Goal: Task Accomplishment & Management: Use online tool/utility

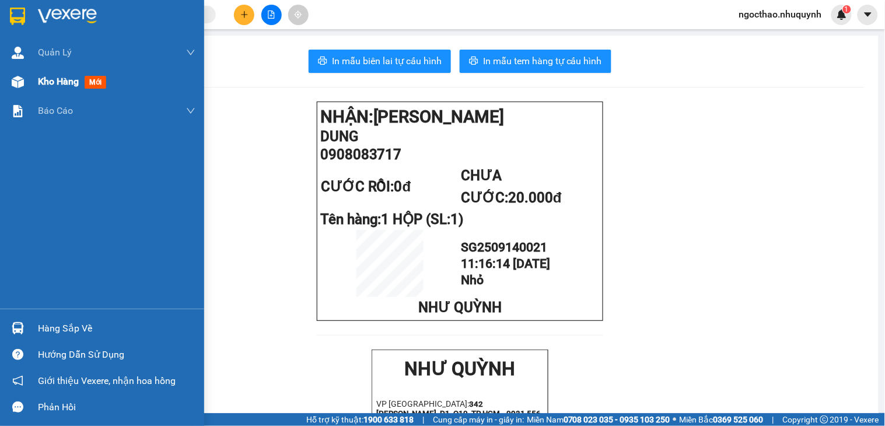
click at [76, 72] on div "Kho hàng mới" at bounding box center [116, 81] width 157 height 29
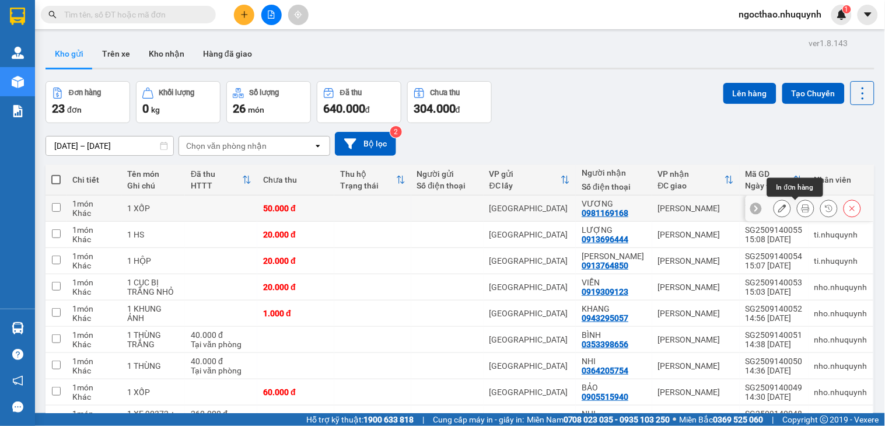
click at [801, 211] on icon at bounding box center [805, 208] width 8 height 8
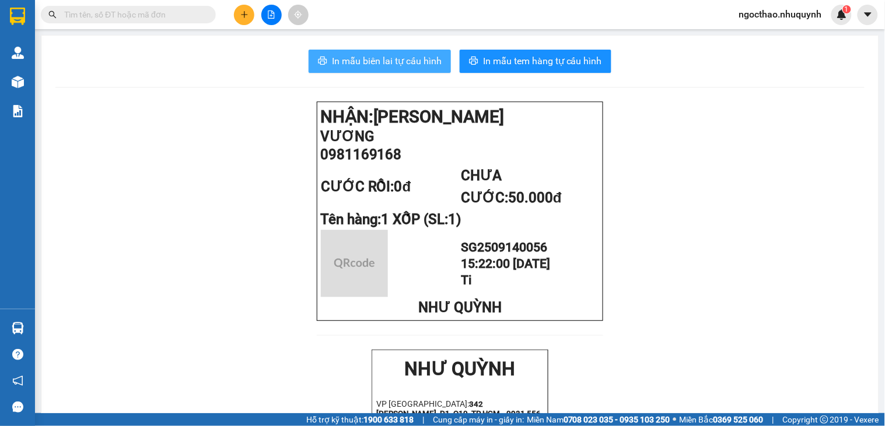
click at [404, 59] on span "In mẫu biên lai tự cấu hình" at bounding box center [387, 61] width 110 height 15
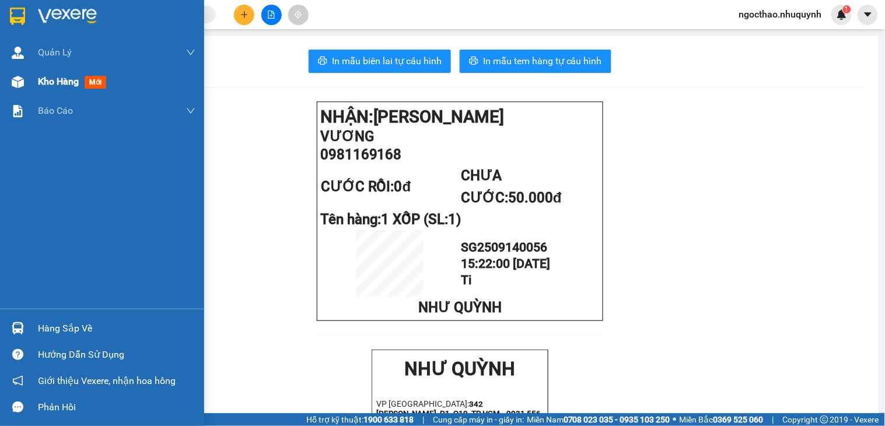
click at [67, 83] on span "Kho hàng" at bounding box center [58, 81] width 41 height 11
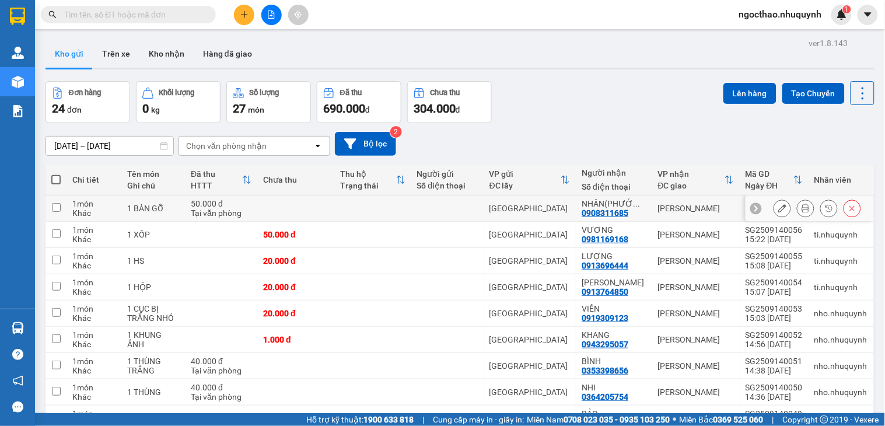
click at [797, 210] on button at bounding box center [805, 208] width 16 height 20
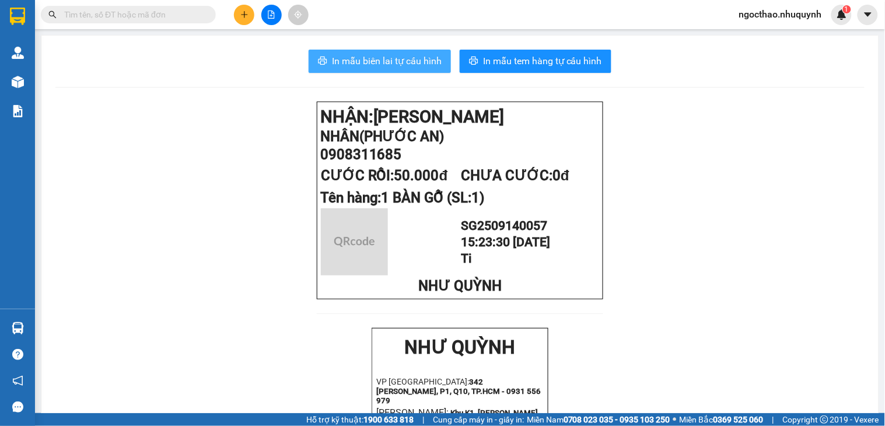
click at [378, 54] on span "In mẫu biên lai tự cấu hình" at bounding box center [387, 61] width 110 height 15
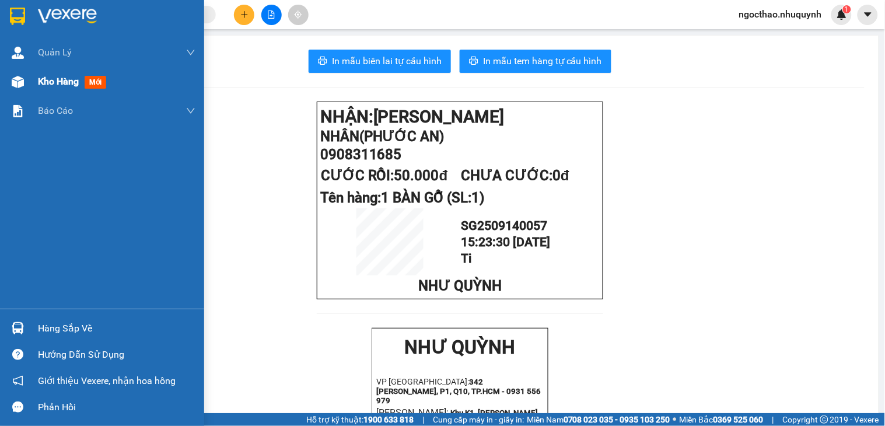
click at [67, 78] on span "Kho hàng" at bounding box center [58, 81] width 41 height 11
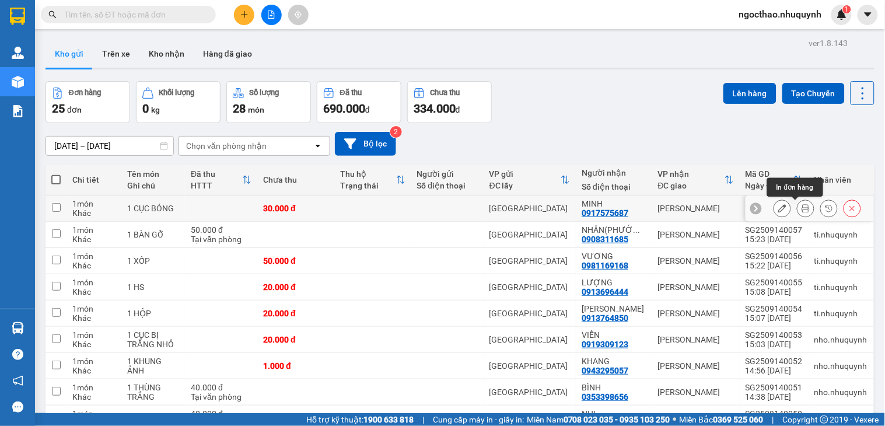
click at [797, 206] on button at bounding box center [805, 208] width 16 height 20
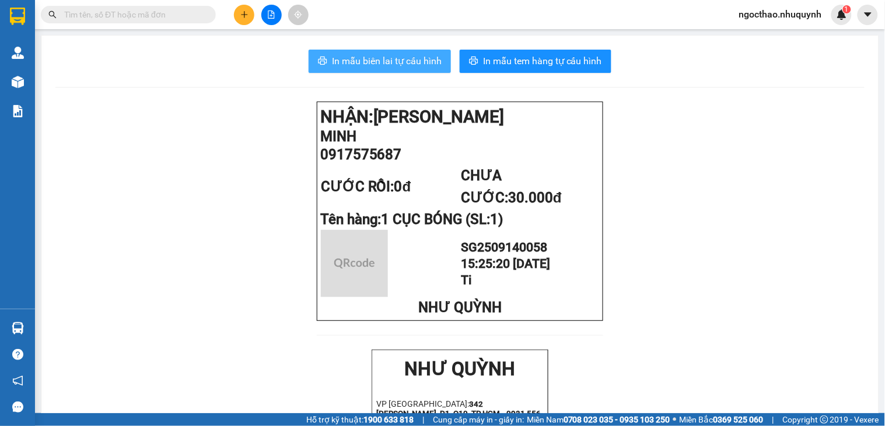
drag, startPoint x: 365, startPoint y: 64, endPoint x: 884, endPoint y: 69, distance: 519.0
click at [370, 64] on span "In mẫu biên lai tự cấu hình" at bounding box center [387, 61] width 110 height 15
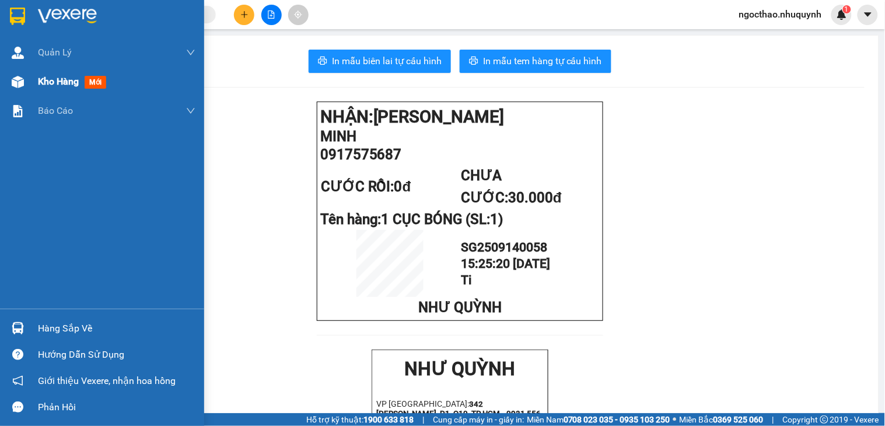
click at [47, 80] on span "Kho hàng" at bounding box center [58, 81] width 41 height 11
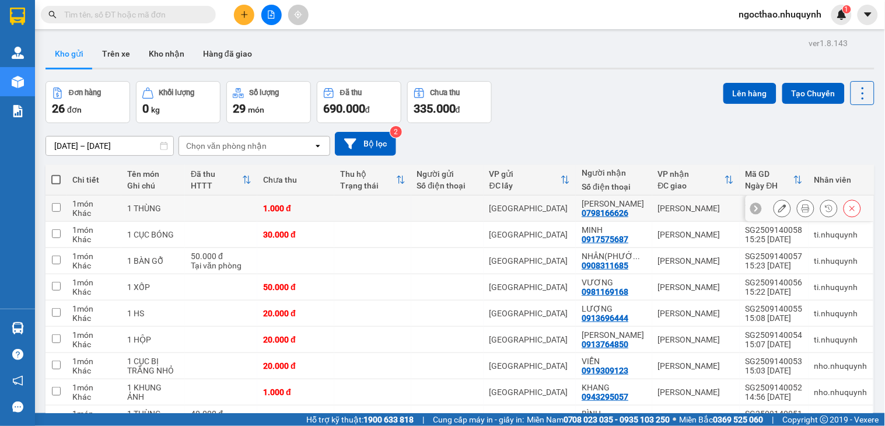
click at [801, 211] on icon at bounding box center [805, 208] width 8 height 8
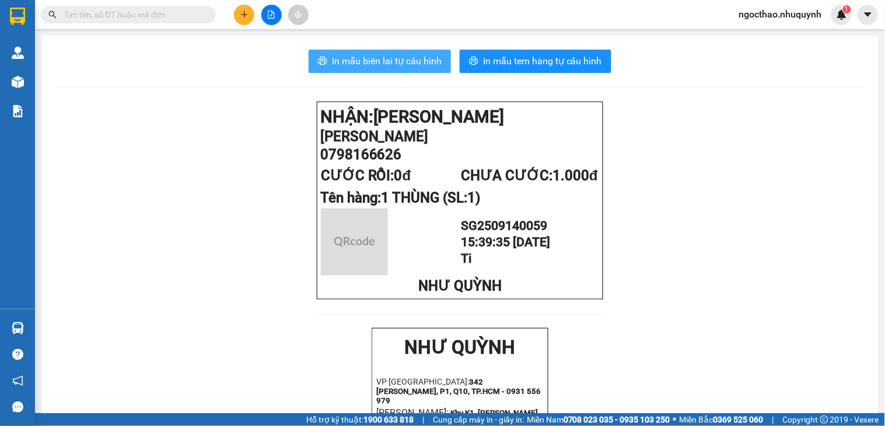
drag, startPoint x: 317, startPoint y: 50, endPoint x: 337, endPoint y: 56, distance: 21.2
click at [321, 51] on button "In mẫu biên lai tự cấu hình" at bounding box center [379, 61] width 142 height 23
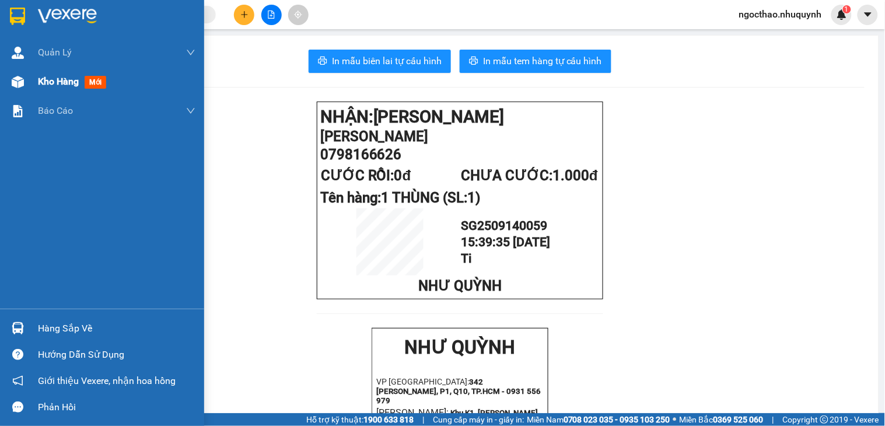
click at [38, 83] on span "Kho hàng" at bounding box center [58, 81] width 41 height 11
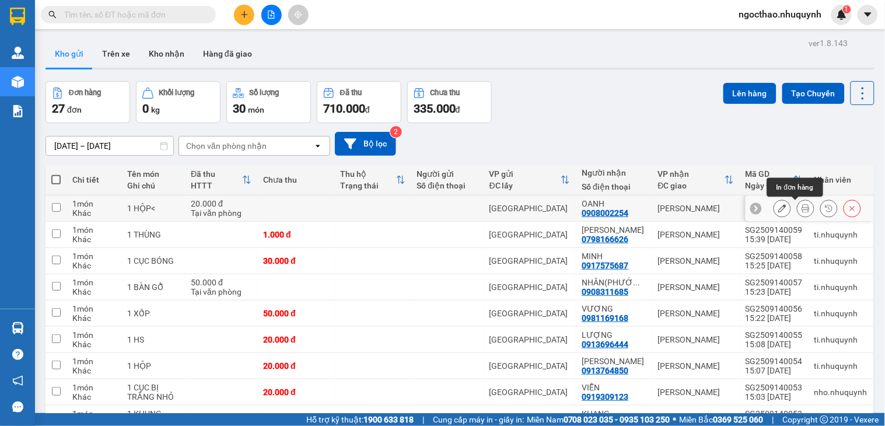
click at [801, 206] on icon at bounding box center [805, 208] width 8 height 8
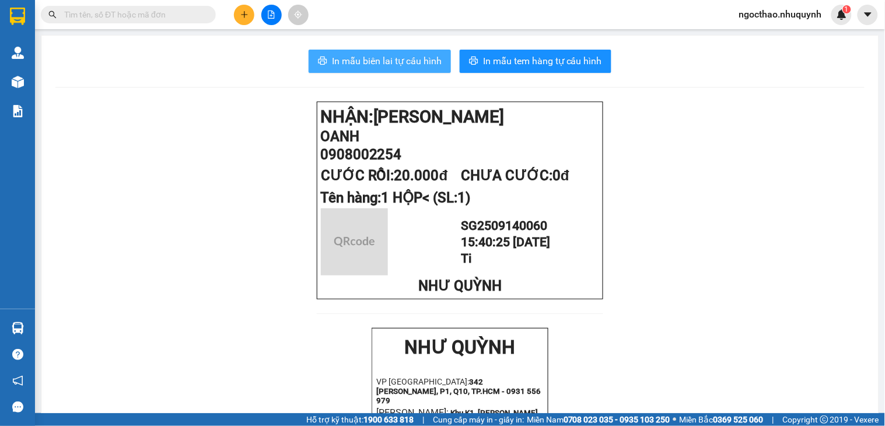
click at [353, 55] on span "In mẫu biên lai tự cấu hình" at bounding box center [387, 61] width 110 height 15
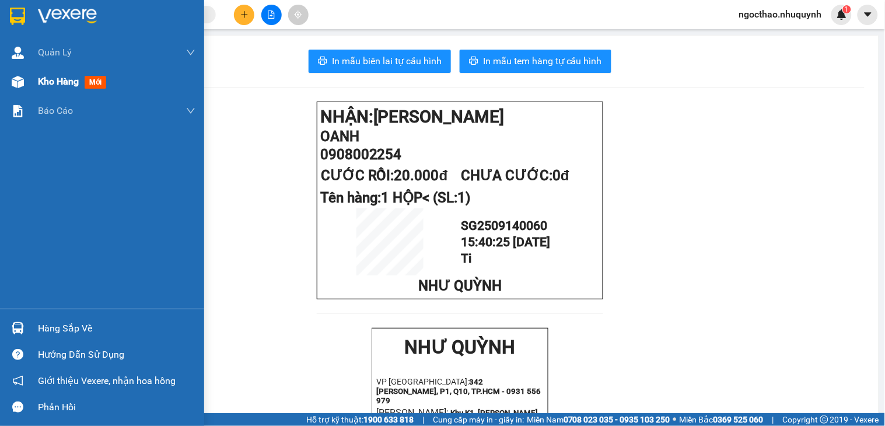
click at [49, 72] on div "Kho hàng mới" at bounding box center [116, 81] width 157 height 29
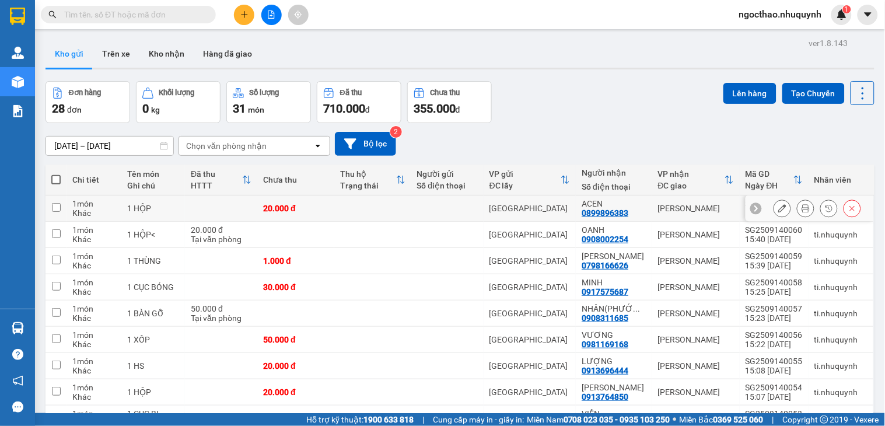
click at [801, 211] on icon at bounding box center [805, 208] width 8 height 8
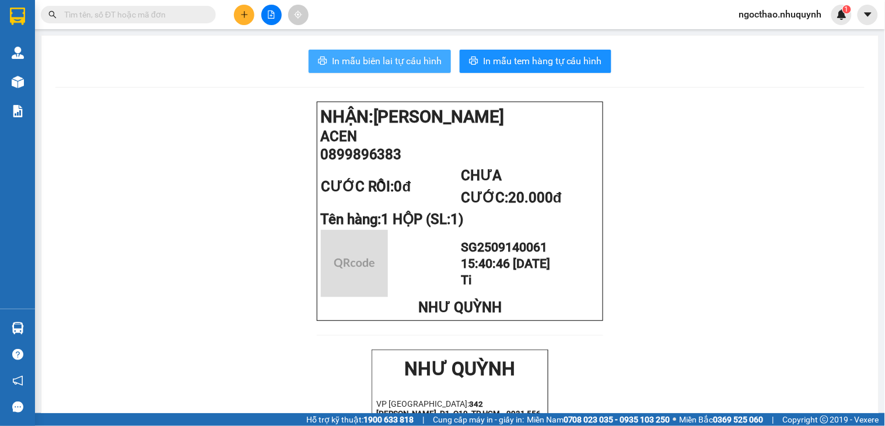
drag, startPoint x: 397, startPoint y: 63, endPoint x: 884, endPoint y: 33, distance: 488.4
click at [400, 65] on span "In mẫu biên lai tự cấu hình" at bounding box center [387, 61] width 110 height 15
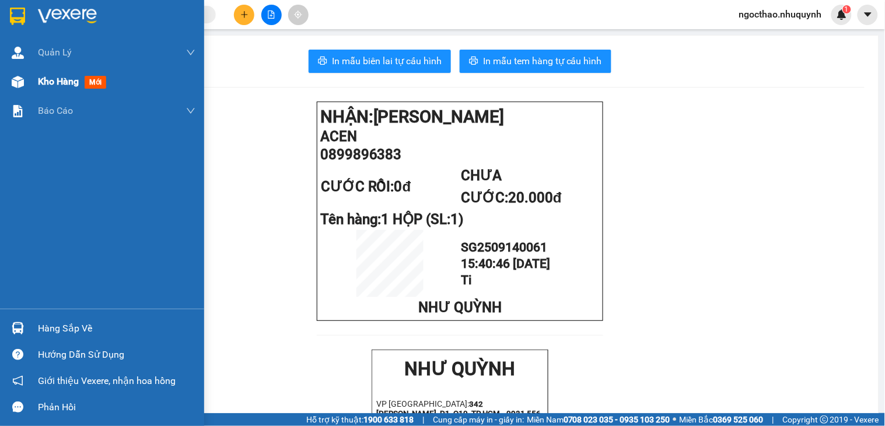
click at [20, 76] on img at bounding box center [18, 82] width 12 height 12
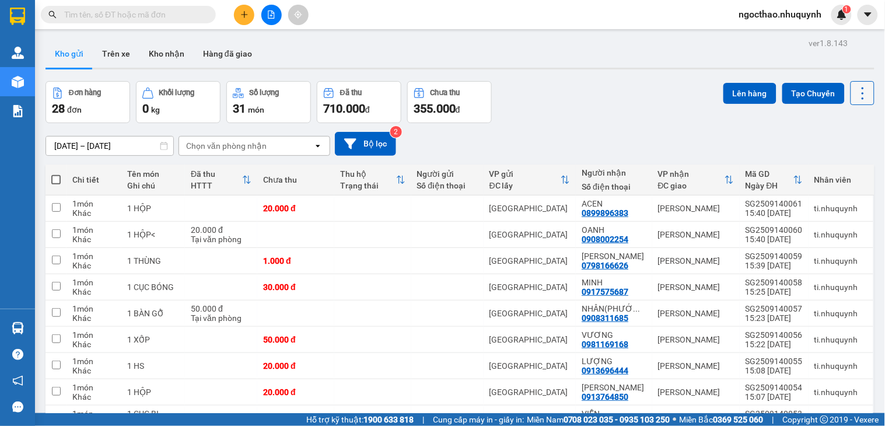
click at [855, 98] on icon at bounding box center [862, 93] width 16 height 16
click at [836, 164] on span "Làm mới" at bounding box center [835, 167] width 32 height 12
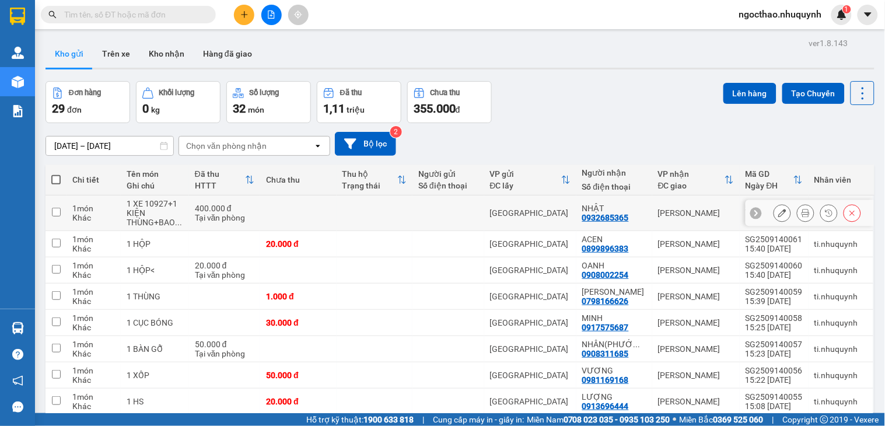
click at [801, 212] on icon at bounding box center [805, 213] width 8 height 8
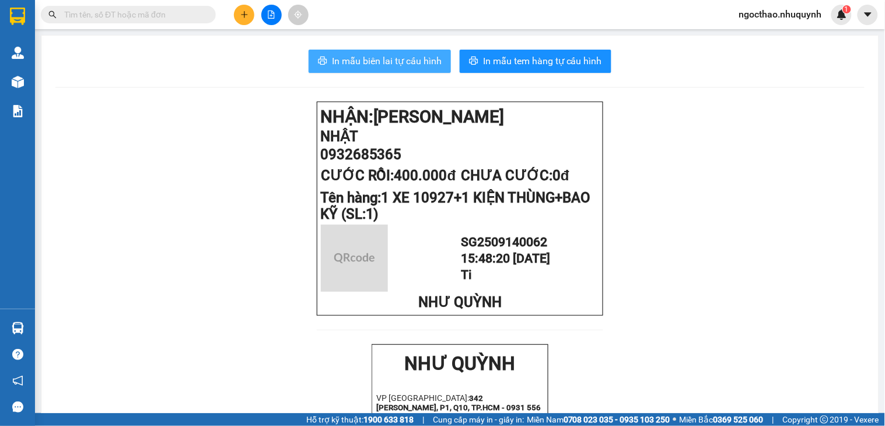
click at [394, 65] on span "In mẫu biên lai tự cấu hình" at bounding box center [387, 61] width 110 height 15
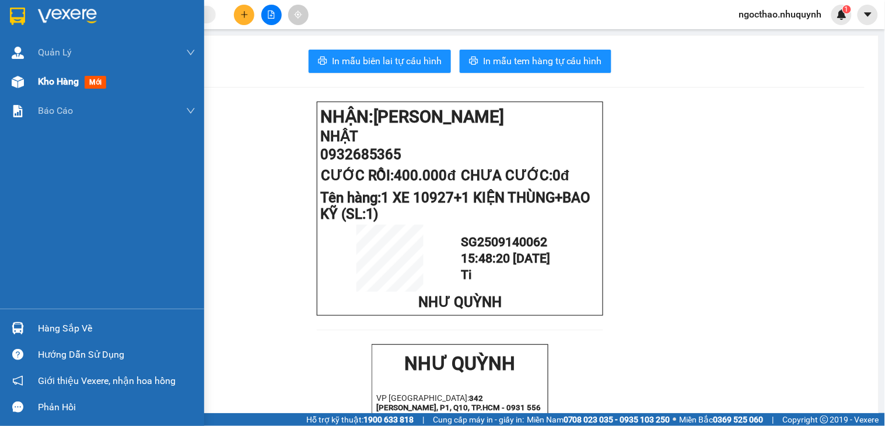
click at [50, 91] on div "Kho hàng mới" at bounding box center [116, 81] width 157 height 29
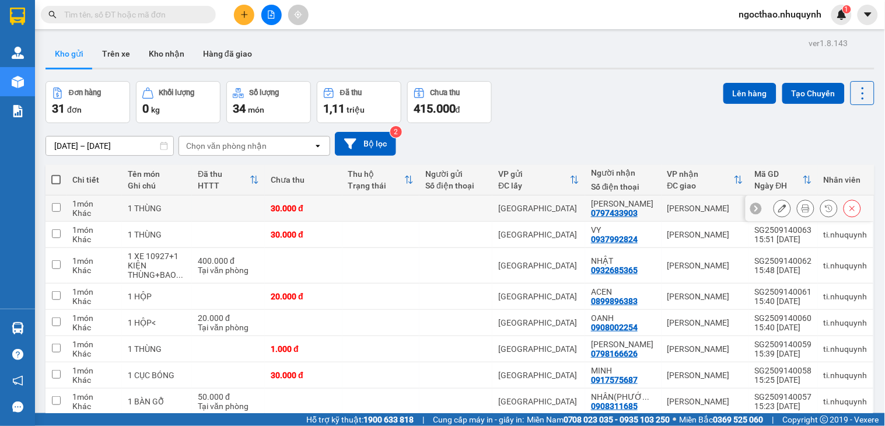
click at [801, 209] on icon at bounding box center [805, 208] width 8 height 8
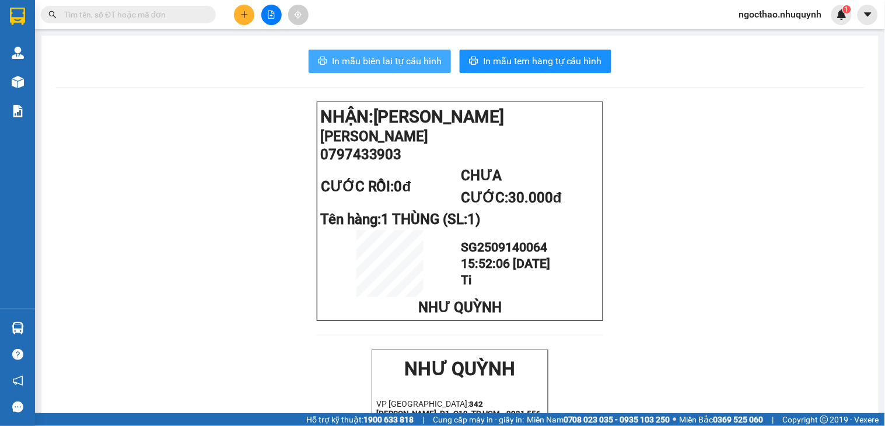
click at [417, 50] on button "In mẫu biên lai tự cấu hình" at bounding box center [379, 61] width 142 height 23
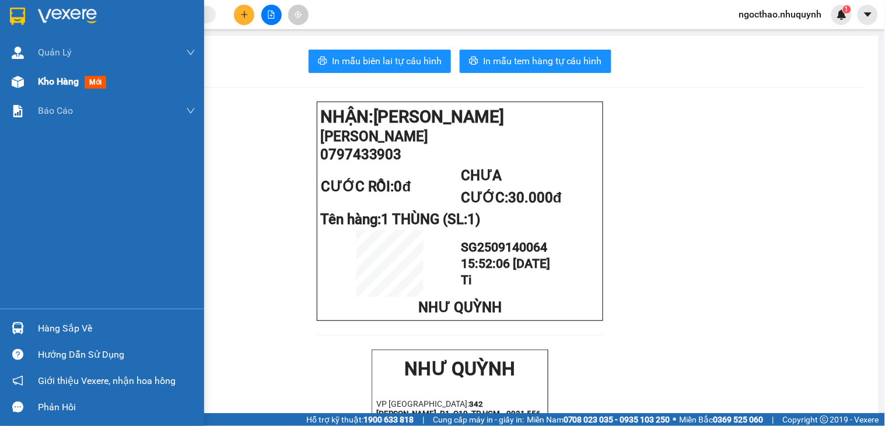
click at [30, 87] on div "Kho hàng mới" at bounding box center [102, 81] width 204 height 29
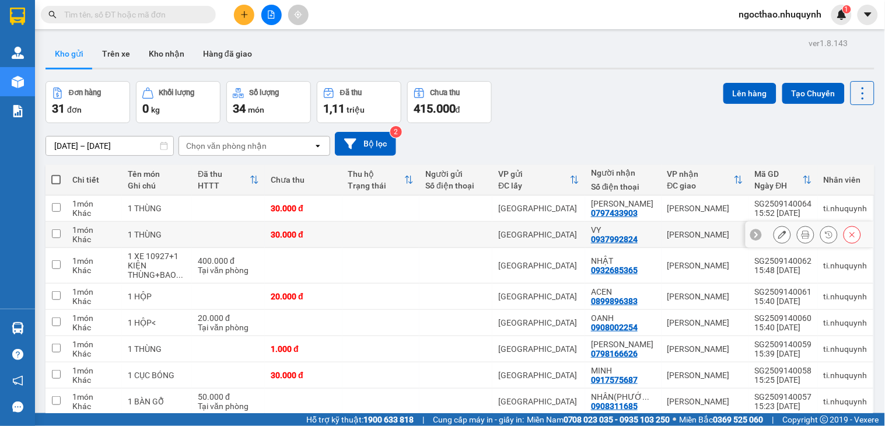
click at [801, 238] on icon at bounding box center [805, 234] width 8 height 8
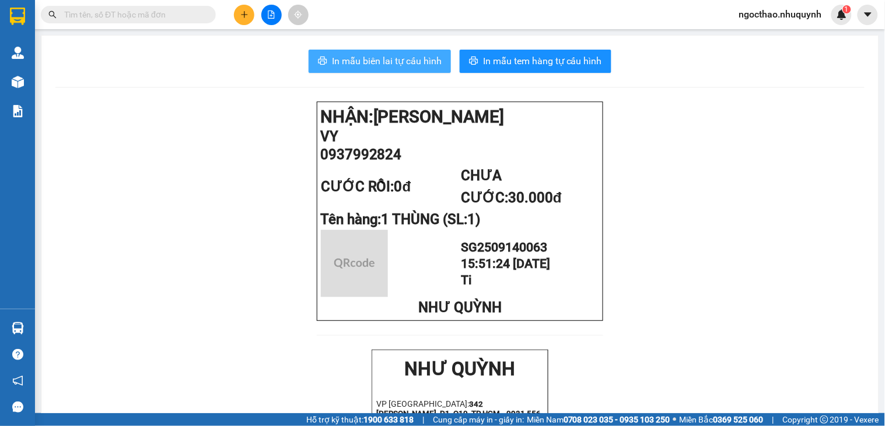
click at [379, 65] on span "In mẫu biên lai tự cấu hình" at bounding box center [387, 61] width 110 height 15
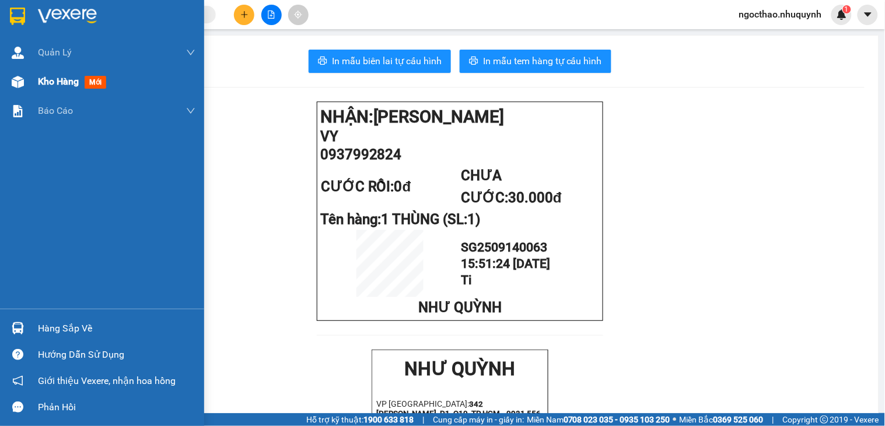
click at [54, 79] on span "Kho hàng" at bounding box center [58, 81] width 41 height 11
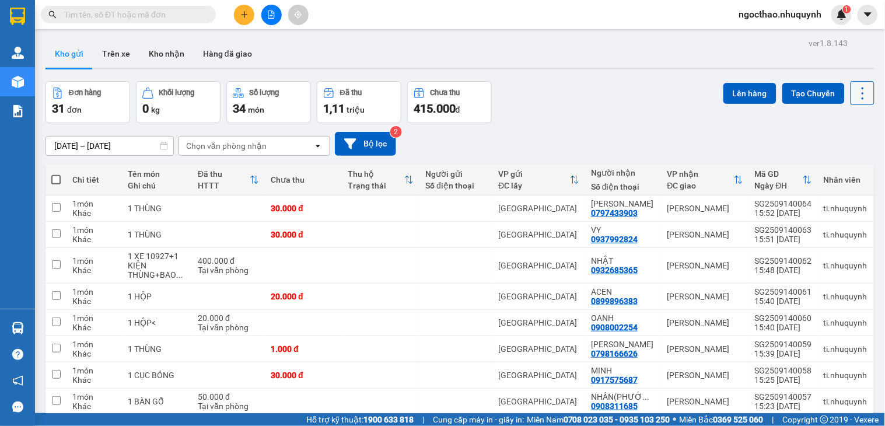
click at [854, 99] on icon at bounding box center [862, 93] width 16 height 16
click at [837, 166] on span "Làm mới" at bounding box center [835, 167] width 32 height 12
click at [854, 100] on icon at bounding box center [862, 93] width 16 height 16
click at [834, 170] on span "Làm mới" at bounding box center [835, 167] width 32 height 12
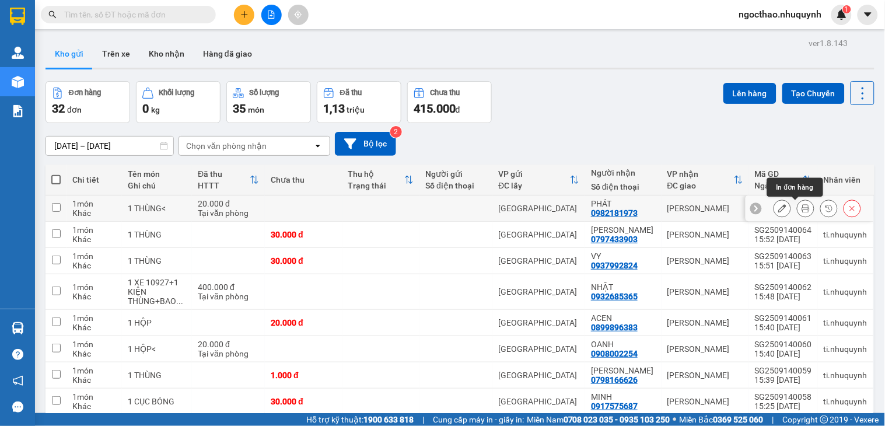
click at [801, 208] on icon at bounding box center [805, 208] width 8 height 8
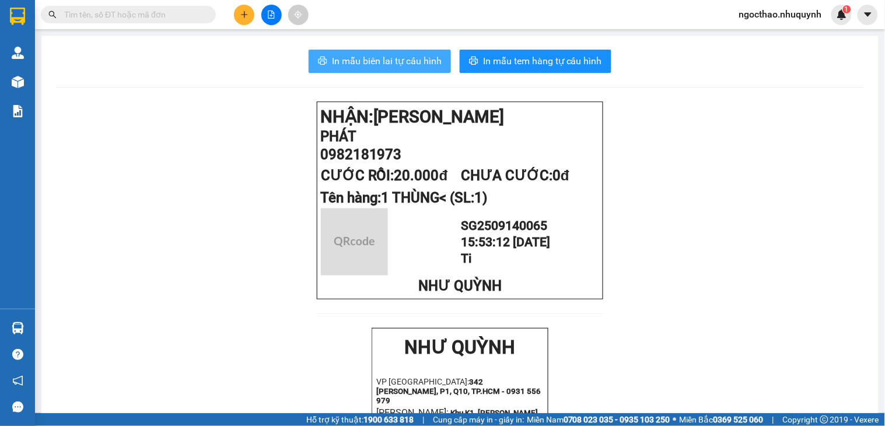
click at [356, 55] on span "In mẫu biên lai tự cấu hình" at bounding box center [387, 61] width 110 height 15
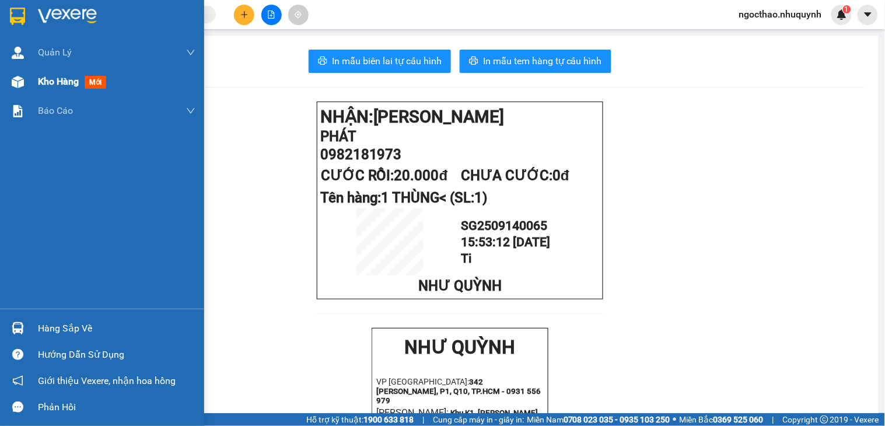
click at [37, 88] on div "Kho hàng mới" at bounding box center [102, 81] width 204 height 29
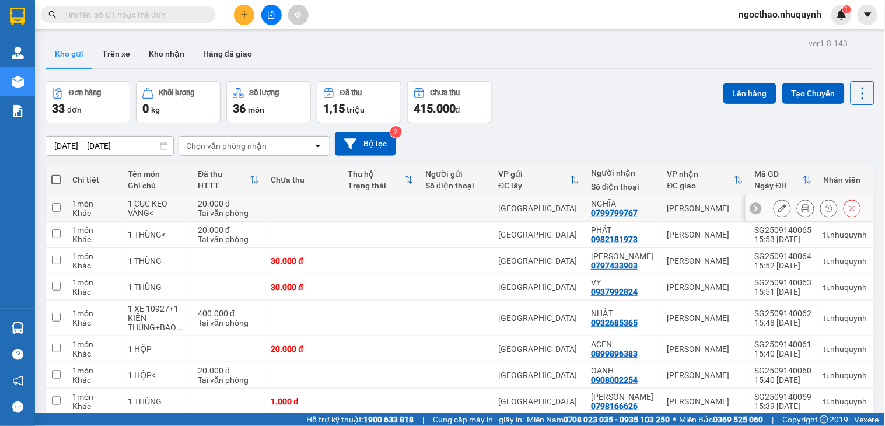
drag, startPoint x: 805, startPoint y: 211, endPoint x: 793, endPoint y: 208, distance: 12.7
click at [802, 210] on div at bounding box center [816, 207] width 87 height 17
click at [801, 208] on icon at bounding box center [805, 208] width 8 height 8
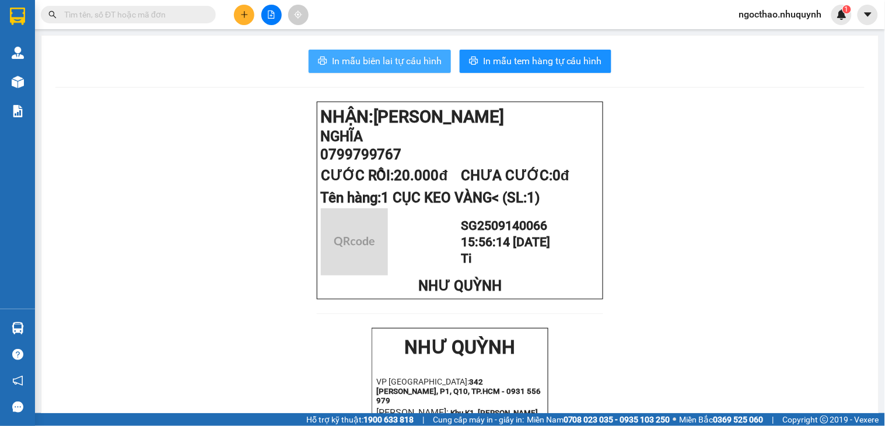
click at [424, 62] on span "In mẫu biên lai tự cấu hình" at bounding box center [387, 61] width 110 height 15
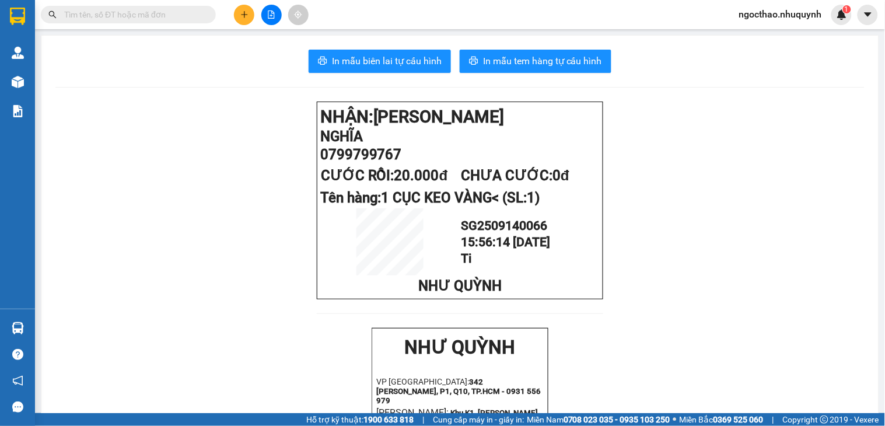
click at [123, 17] on input "text" at bounding box center [133, 14] width 138 height 13
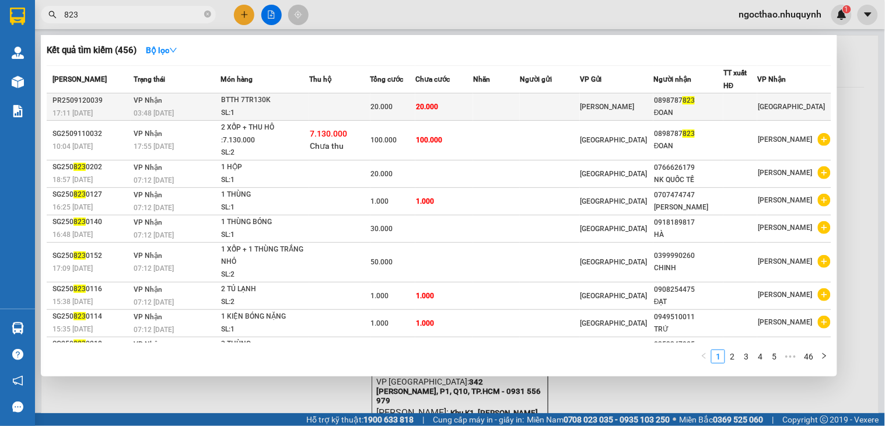
type input "823"
click at [568, 103] on td at bounding box center [550, 106] width 60 height 27
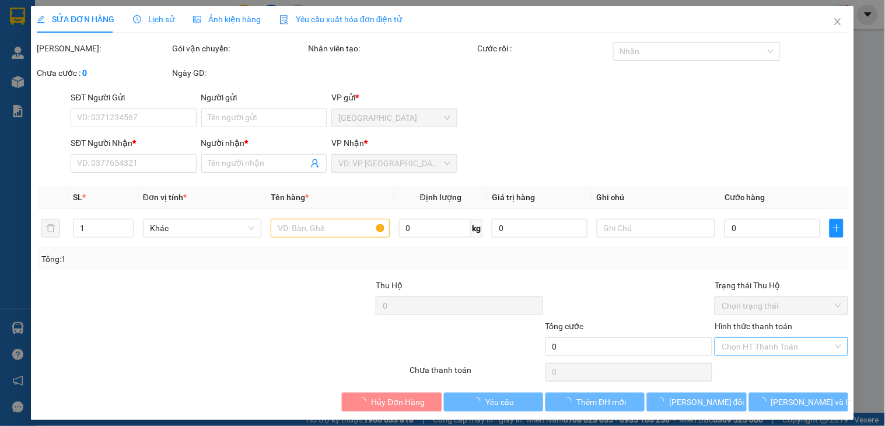
click at [739, 348] on div "Chọn HT Thanh Toán" at bounding box center [780, 346] width 133 height 19
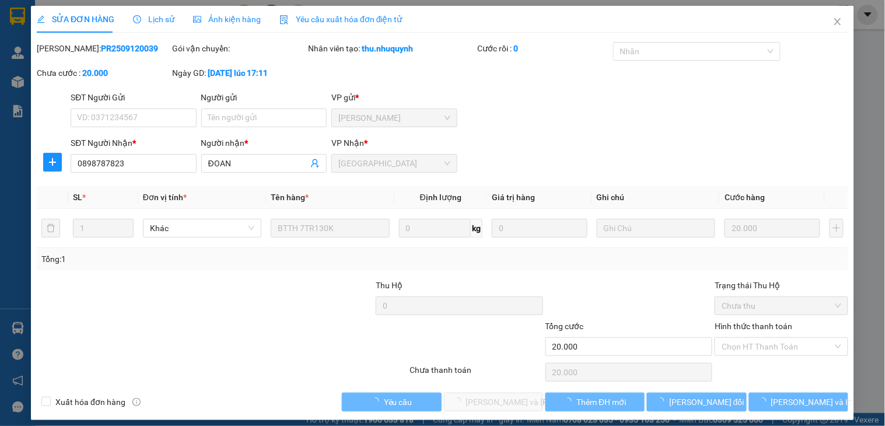
type input "0898787823"
type input "ĐOAN"
type input "20.000"
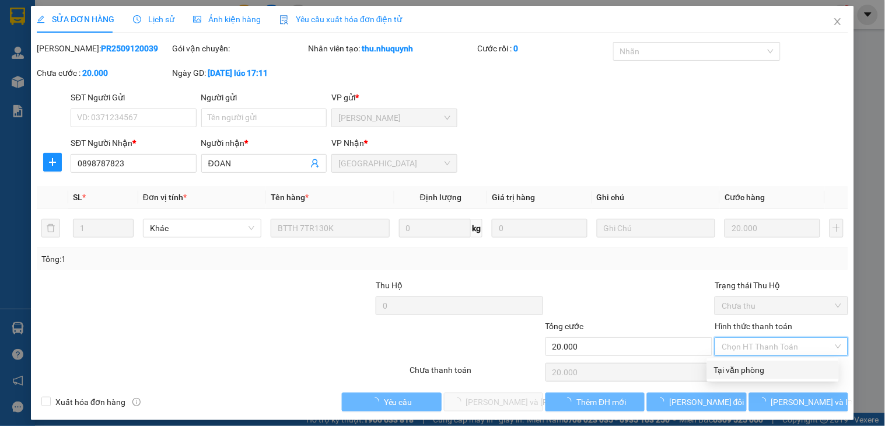
click at [739, 371] on div "Tại văn phòng" at bounding box center [773, 369] width 118 height 13
type input "0"
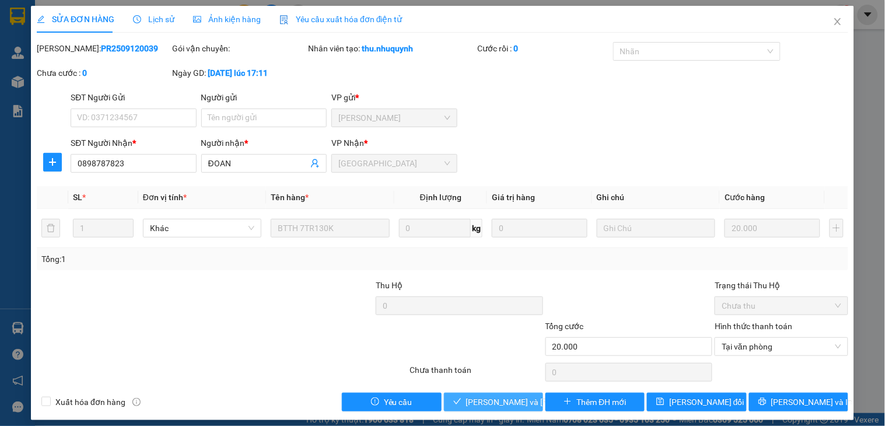
click at [486, 397] on span "Lưu và Giao hàng" at bounding box center [544, 401] width 157 height 13
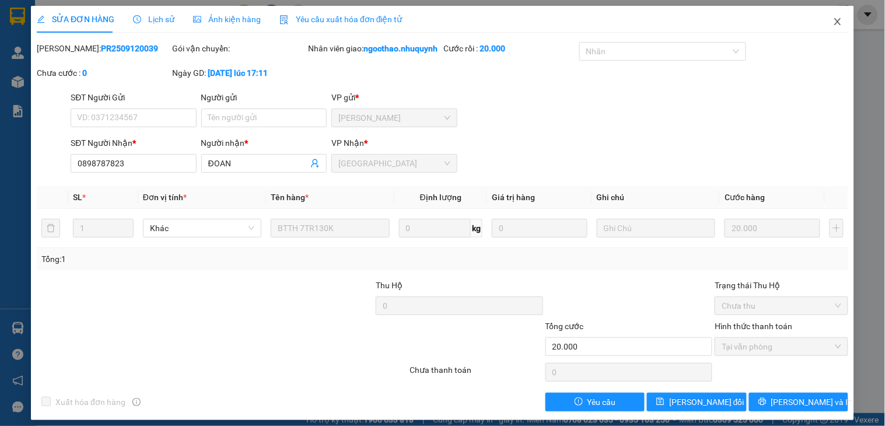
click at [833, 19] on icon "close" at bounding box center [837, 21] width 9 height 9
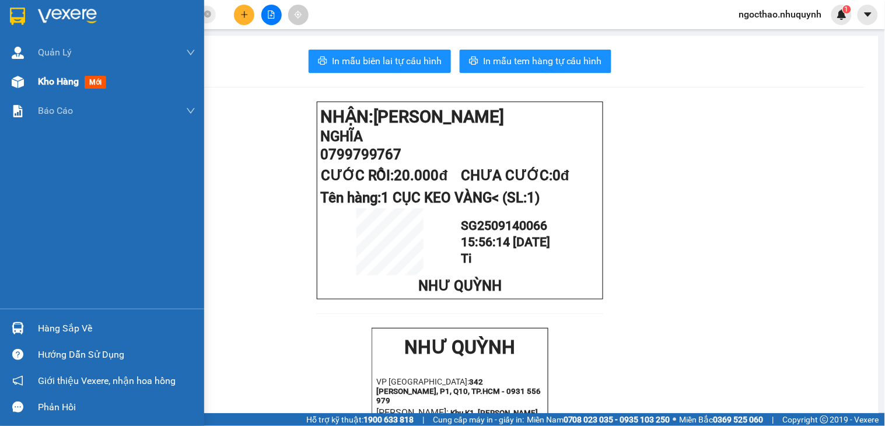
click at [34, 72] on div "Kho hàng mới" at bounding box center [102, 81] width 204 height 29
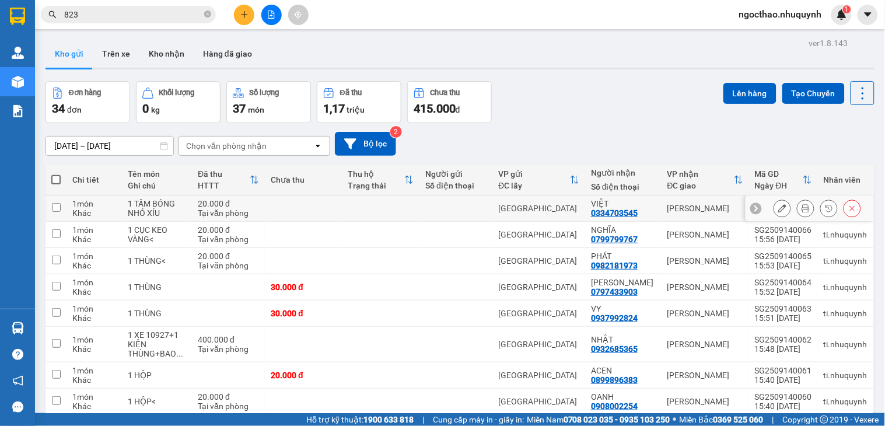
click at [783, 213] on div at bounding box center [816, 207] width 87 height 17
click at [801, 208] on icon at bounding box center [805, 208] width 8 height 8
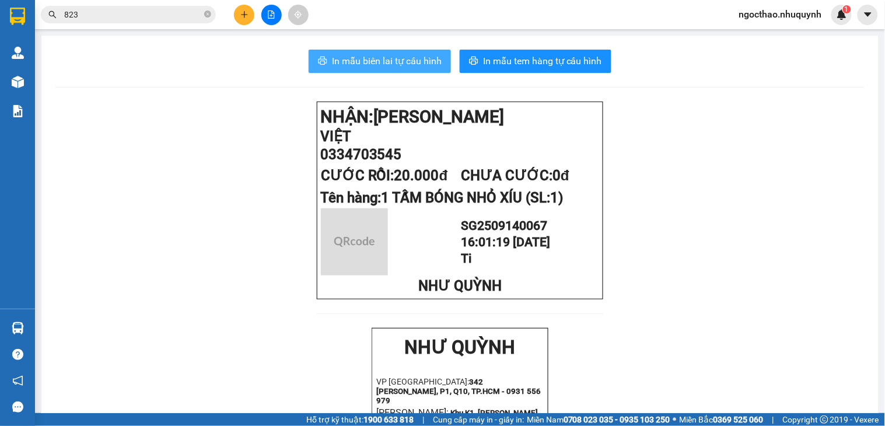
drag, startPoint x: 401, startPoint y: 57, endPoint x: 884, endPoint y: 146, distance: 491.1
click at [402, 57] on span "In mẫu biên lai tự cấu hình" at bounding box center [387, 61] width 110 height 15
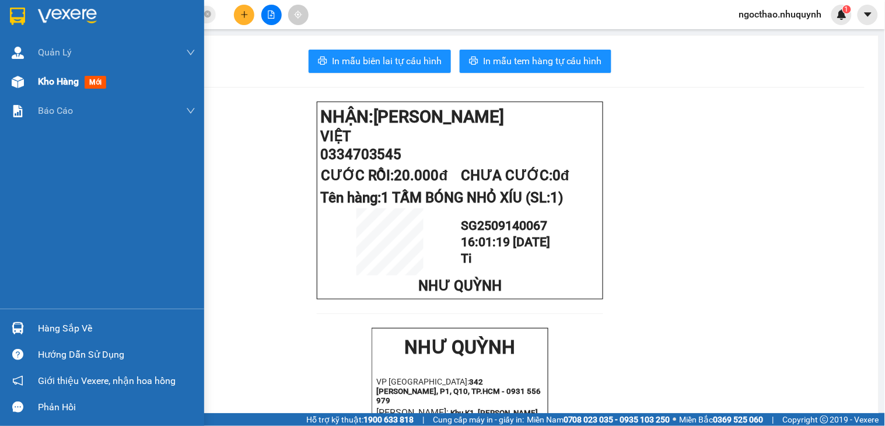
click at [52, 78] on span "Kho hàng" at bounding box center [58, 81] width 41 height 11
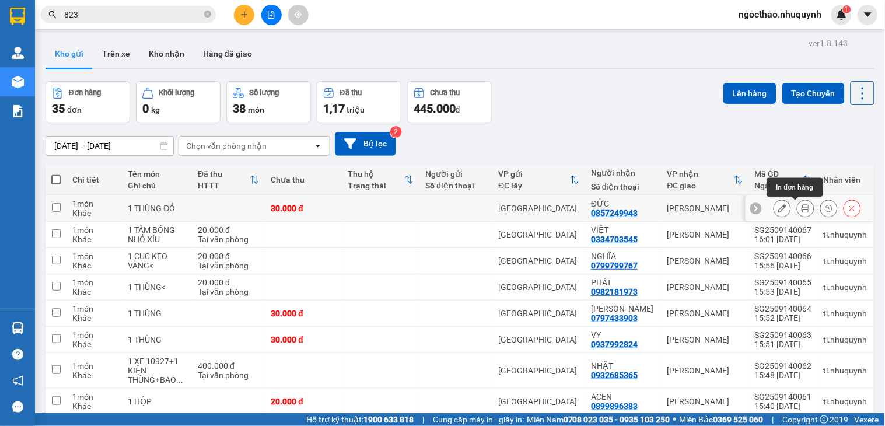
click at [801, 209] on icon at bounding box center [805, 208] width 8 height 8
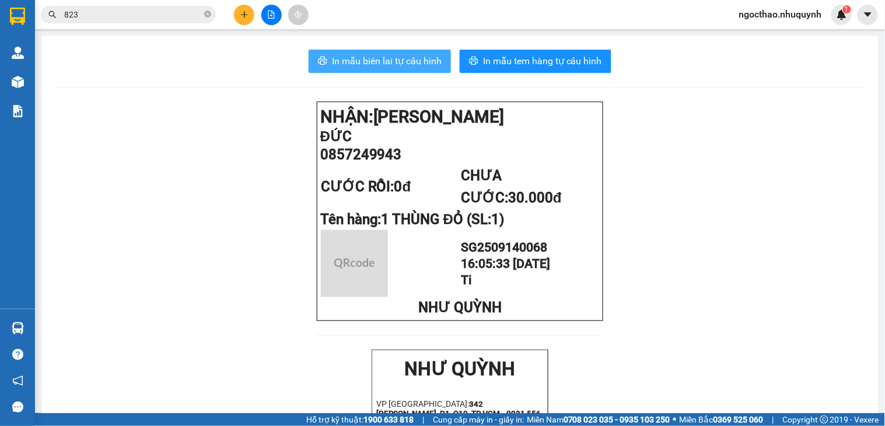
click at [395, 68] on button "In mẫu biên lai tự cấu hình" at bounding box center [379, 61] width 142 height 23
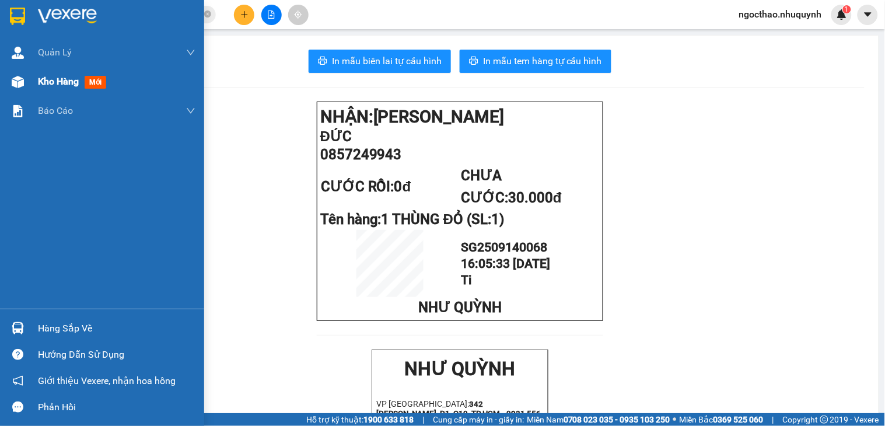
click at [54, 67] on div "Kho hàng mới" at bounding box center [116, 81] width 157 height 29
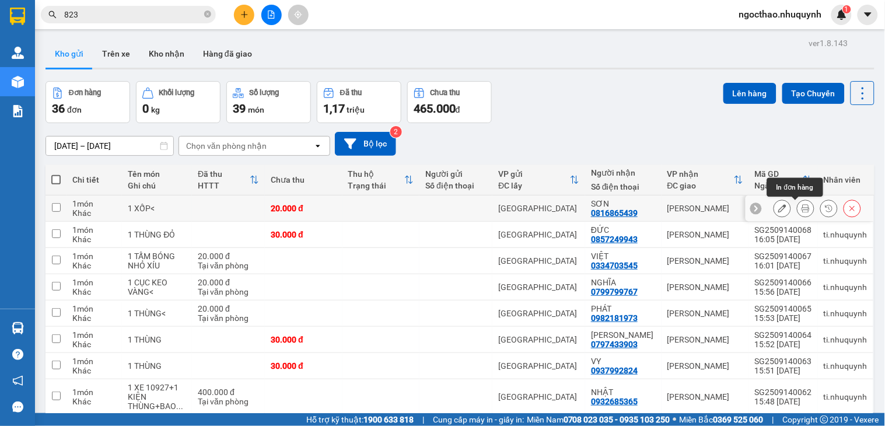
click at [801, 211] on icon at bounding box center [805, 208] width 8 height 8
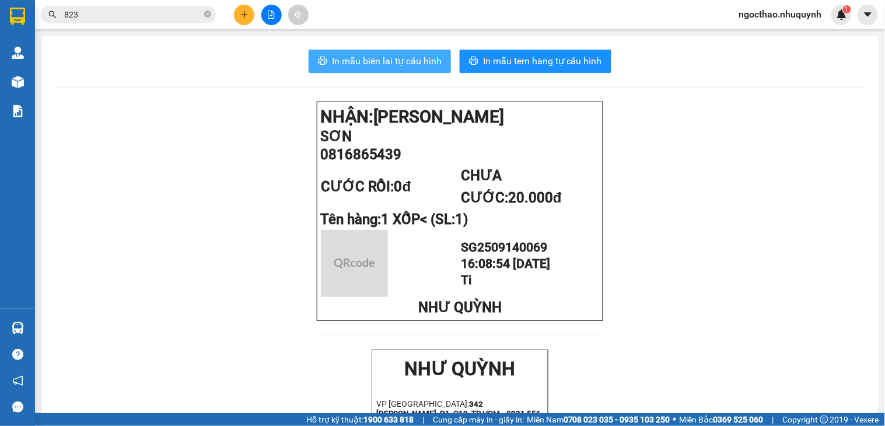
click at [387, 66] on span "In mẫu biên lai tự cấu hình" at bounding box center [387, 61] width 110 height 15
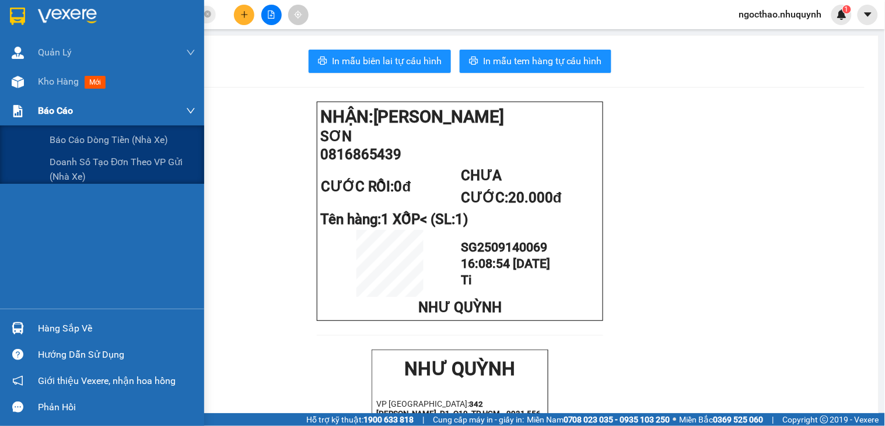
click at [47, 96] on div "Báo cáo" at bounding box center [116, 110] width 157 height 29
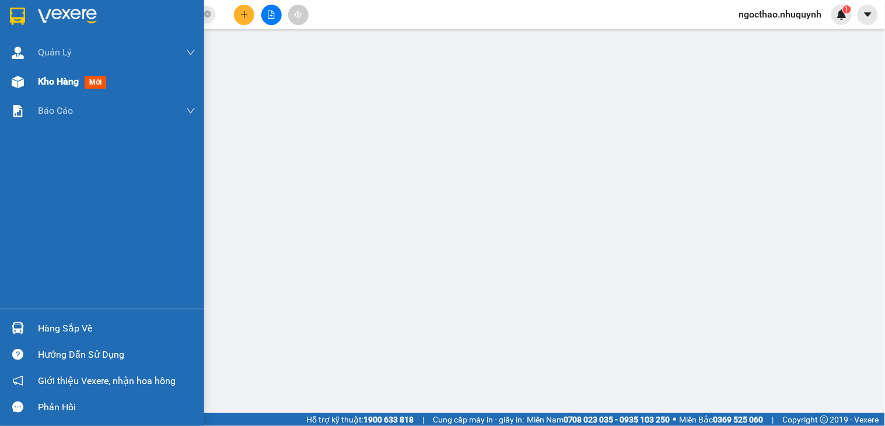
click at [33, 73] on div "Kho hàng mới" at bounding box center [102, 81] width 204 height 29
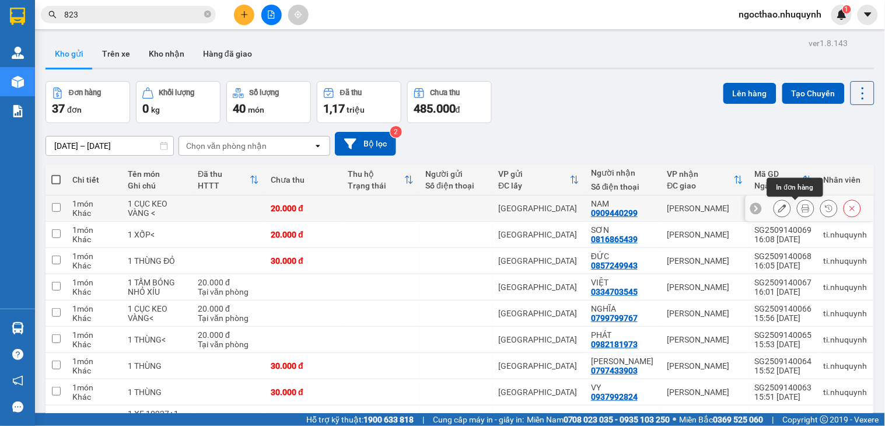
click at [801, 206] on icon at bounding box center [805, 208] width 8 height 8
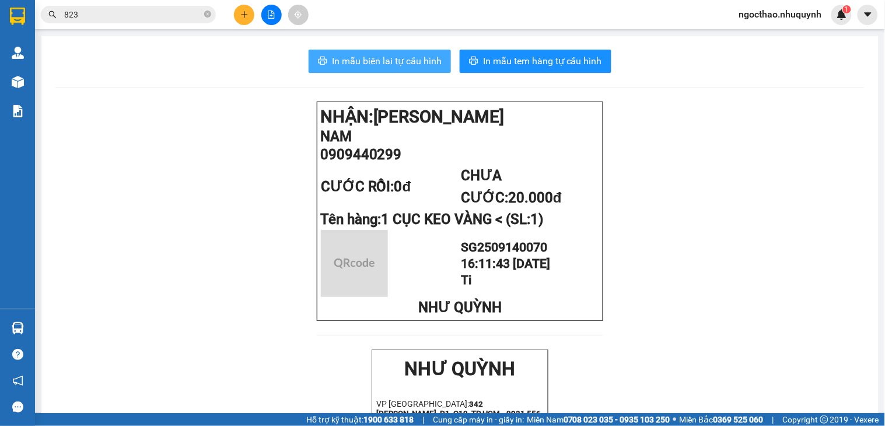
click at [429, 63] on span "In mẫu biên lai tự cấu hình" at bounding box center [387, 61] width 110 height 15
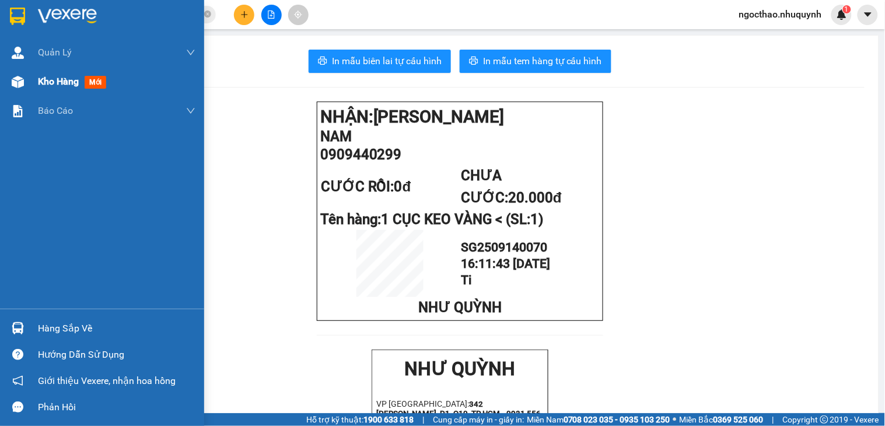
click at [45, 80] on span "Kho hàng" at bounding box center [58, 81] width 41 height 11
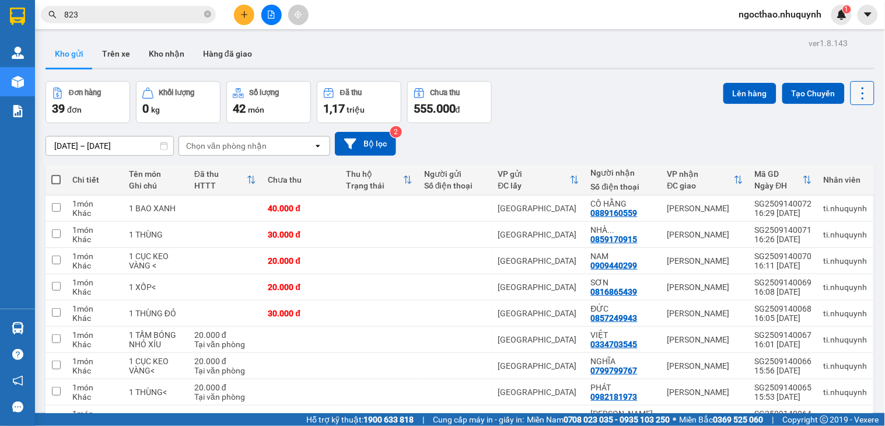
click at [854, 96] on icon at bounding box center [862, 93] width 16 height 16
click at [830, 163] on span "Làm mới" at bounding box center [835, 167] width 32 height 12
click at [857, 94] on icon at bounding box center [862, 93] width 16 height 16
click at [831, 162] on span "Làm mới" at bounding box center [835, 167] width 32 height 12
click at [857, 96] on icon at bounding box center [862, 93] width 16 height 16
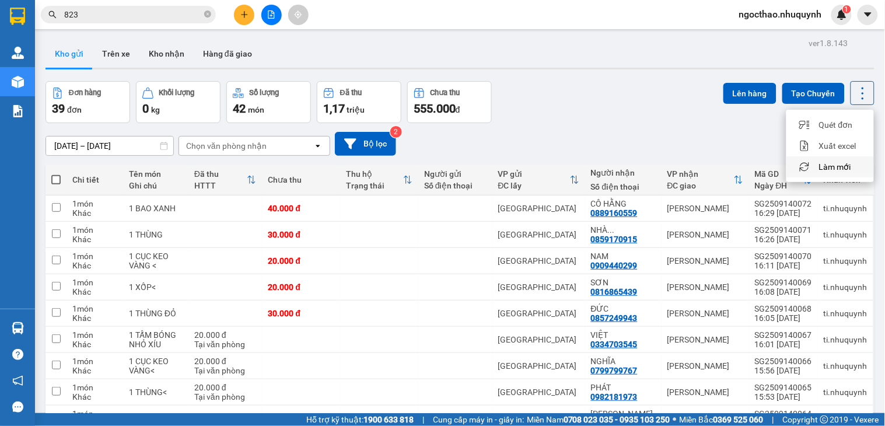
click at [824, 170] on span "Làm mới" at bounding box center [835, 167] width 32 height 12
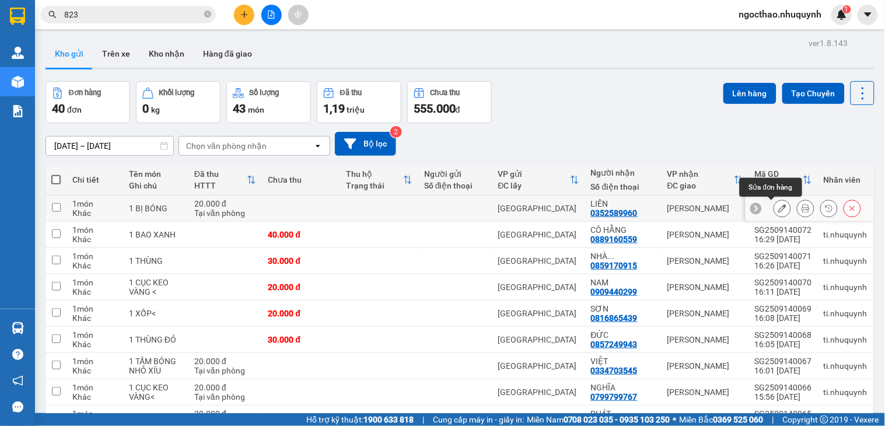
click at [801, 206] on icon at bounding box center [805, 208] width 8 height 8
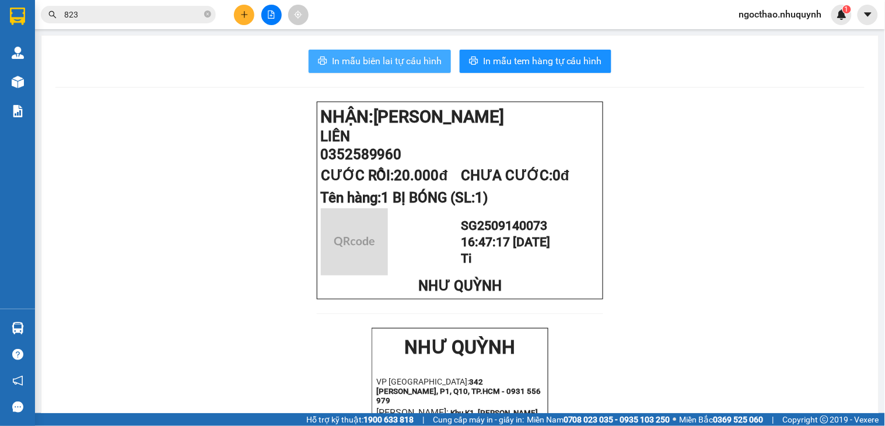
drag, startPoint x: 381, startPoint y: 68, endPoint x: 496, endPoint y: 108, distance: 121.5
click at [381, 68] on button "In mẫu biên lai tự cấu hình" at bounding box center [379, 61] width 142 height 23
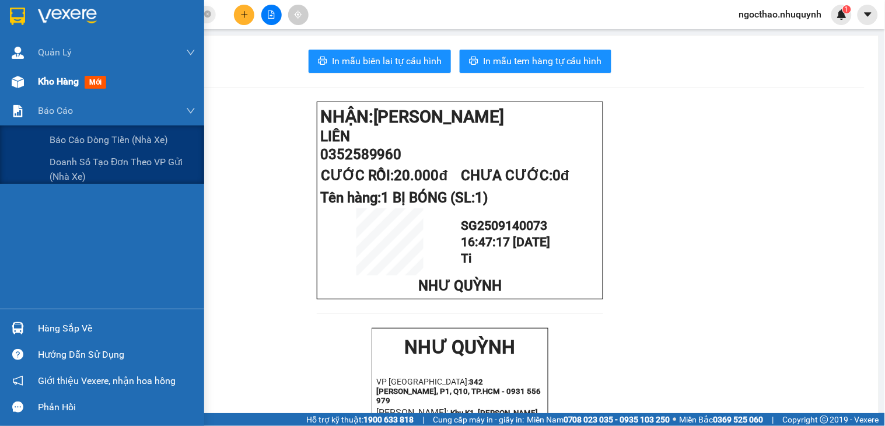
drag, startPoint x: 61, startPoint y: 100, endPoint x: 72, endPoint y: 92, distance: 14.6
click at [63, 99] on div "Báo cáo" at bounding box center [116, 110] width 157 height 29
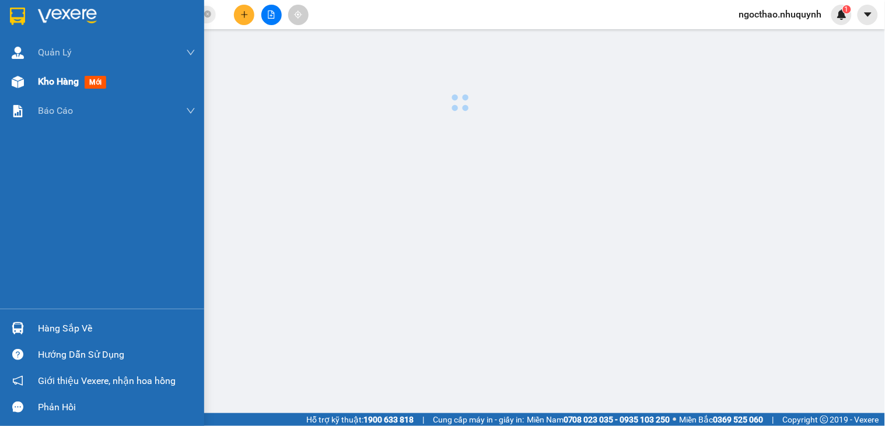
click at [74, 88] on div "Kho hàng mới" at bounding box center [74, 81] width 73 height 15
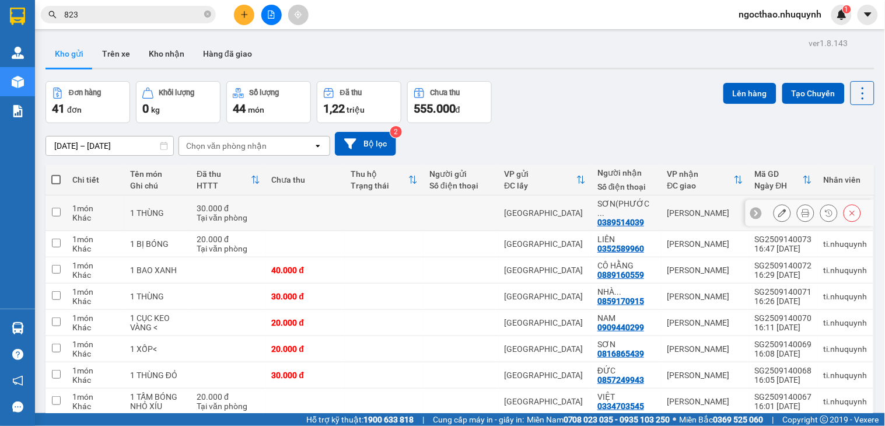
click at [801, 209] on icon at bounding box center [805, 213] width 8 height 8
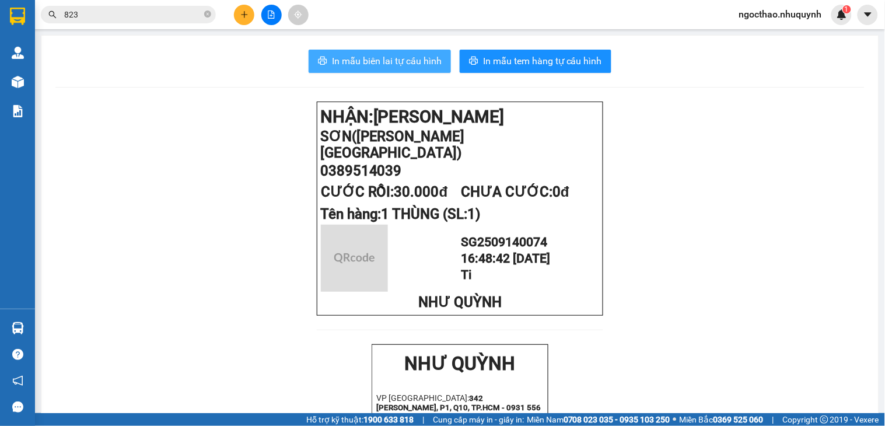
click at [403, 57] on span "In mẫu biên lai tự cấu hình" at bounding box center [387, 61] width 110 height 15
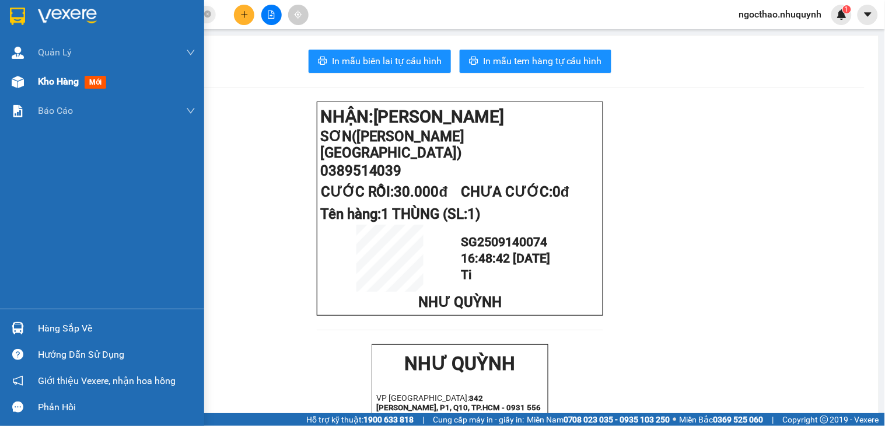
click at [51, 82] on span "Kho hàng" at bounding box center [58, 81] width 41 height 11
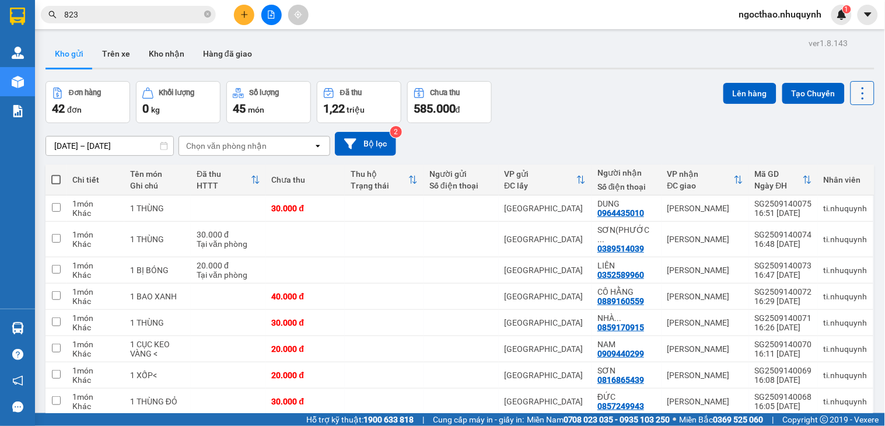
drag, startPoint x: 858, startPoint y: 97, endPoint x: 853, endPoint y: 91, distance: 7.8
click at [856, 97] on icon at bounding box center [862, 93] width 16 height 16
drag, startPoint x: 836, startPoint y: 163, endPoint x: 830, endPoint y: 163, distance: 6.4
click at [835, 163] on span "Làm mới" at bounding box center [835, 167] width 32 height 12
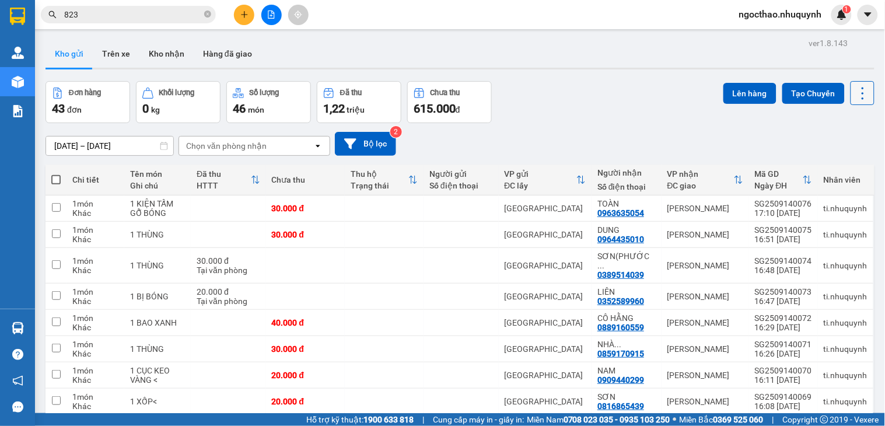
click at [854, 94] on icon at bounding box center [862, 93] width 16 height 16
click at [825, 164] on span "Làm mới" at bounding box center [835, 167] width 32 height 12
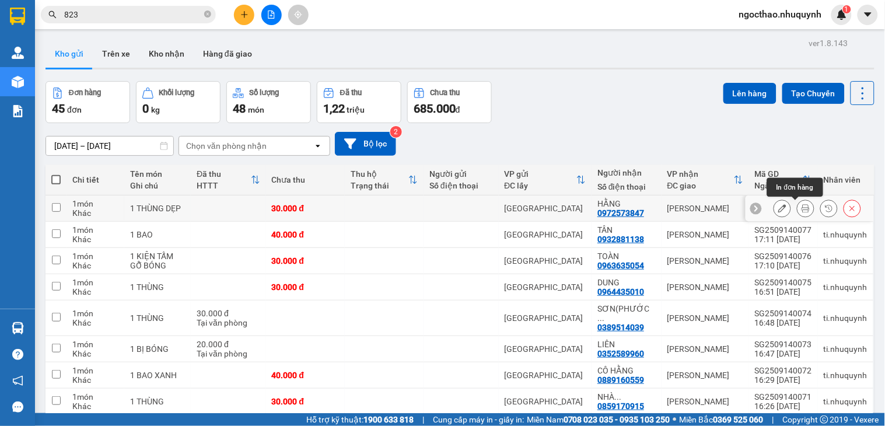
click at [801, 206] on icon at bounding box center [805, 208] width 8 height 8
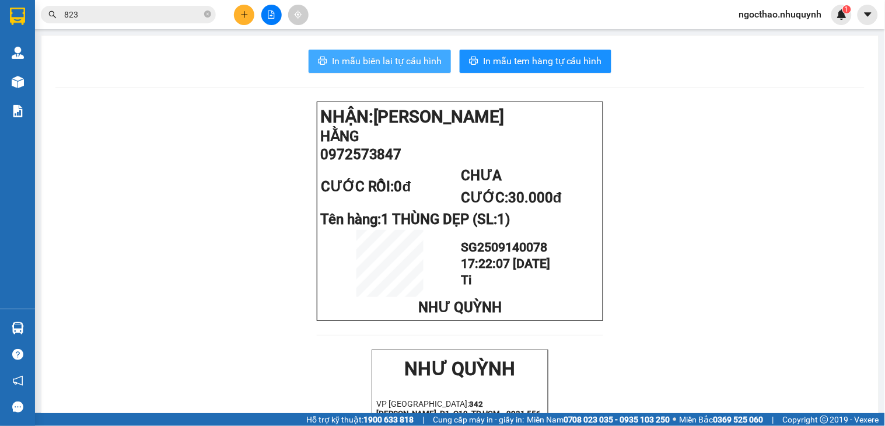
drag, startPoint x: 409, startPoint y: 57, endPoint x: 681, endPoint y: 103, distance: 276.2
click at [411, 57] on span "In mẫu biên lai tự cấu hình" at bounding box center [387, 61] width 110 height 15
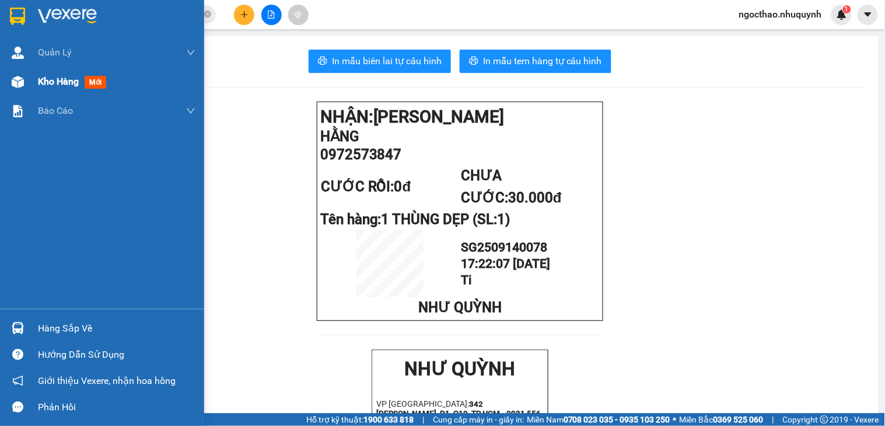
click at [45, 82] on span "Kho hàng" at bounding box center [58, 81] width 41 height 11
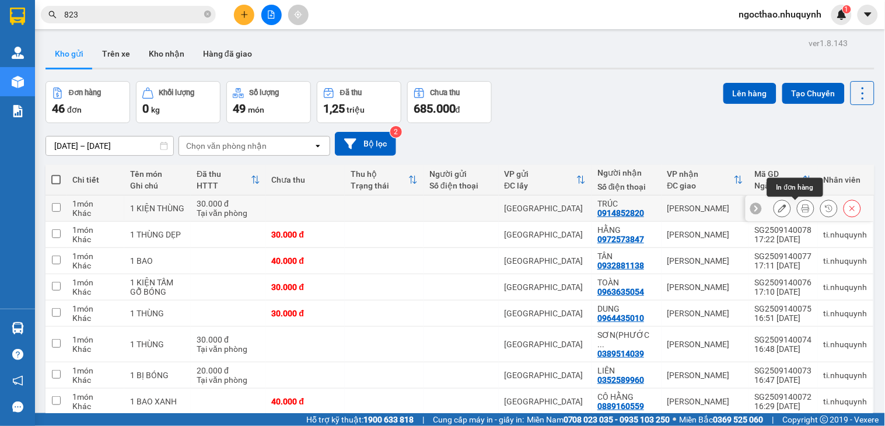
click at [801, 210] on icon at bounding box center [805, 208] width 8 height 8
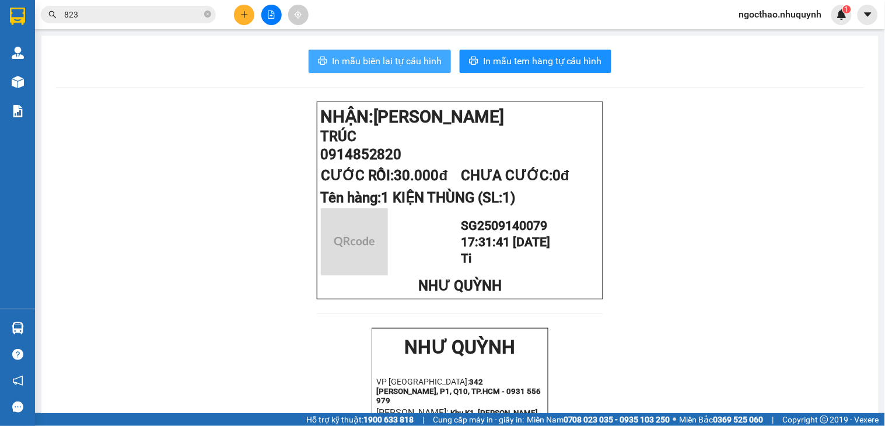
click at [410, 60] on span "In mẫu biên lai tự cấu hình" at bounding box center [387, 61] width 110 height 15
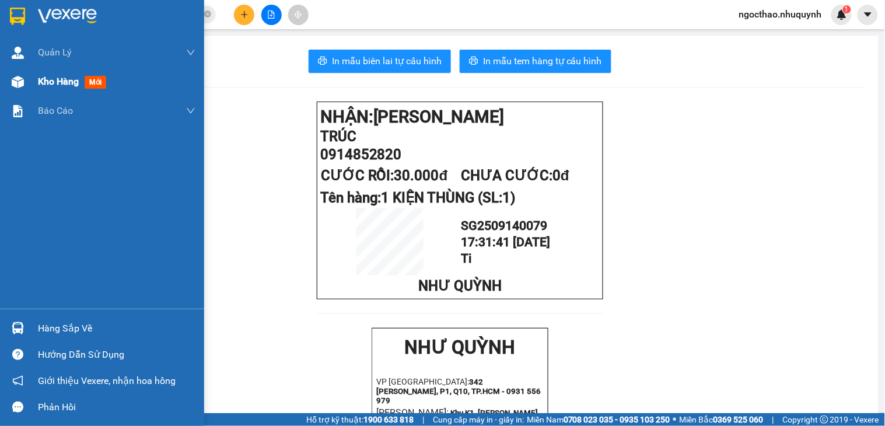
click at [57, 79] on span "Kho hàng" at bounding box center [58, 81] width 41 height 11
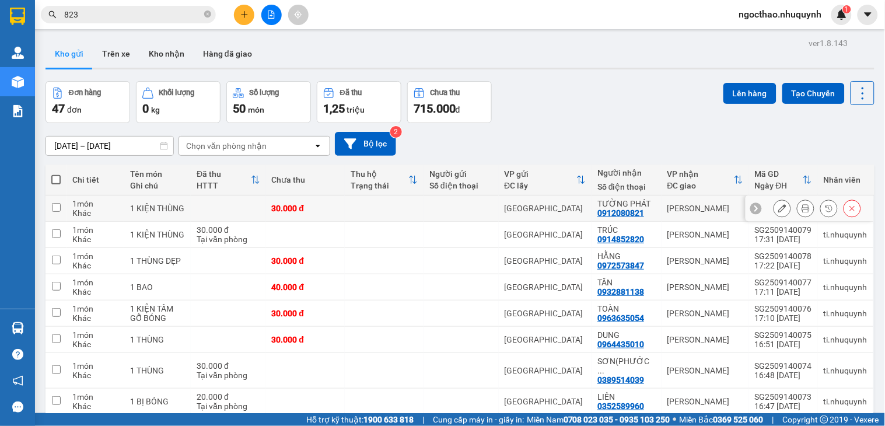
click at [801, 212] on icon at bounding box center [805, 208] width 8 height 8
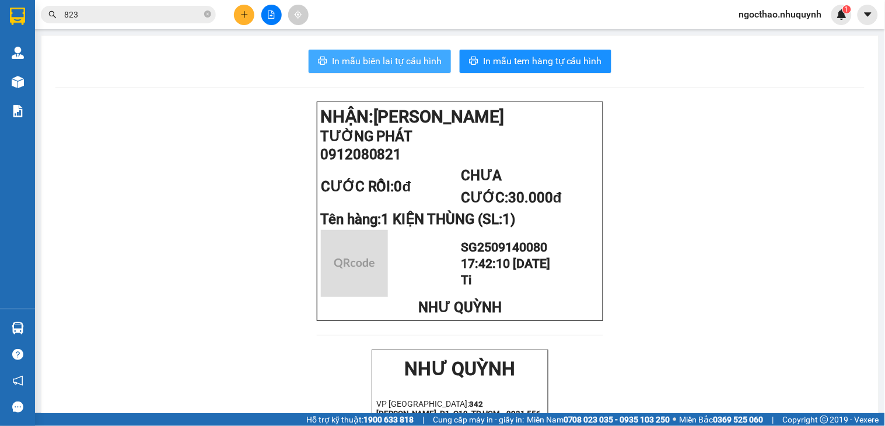
drag, startPoint x: 362, startPoint y: 62, endPoint x: 459, endPoint y: 93, distance: 102.9
click at [364, 63] on span "In mẫu biên lai tự cấu hình" at bounding box center [387, 61] width 110 height 15
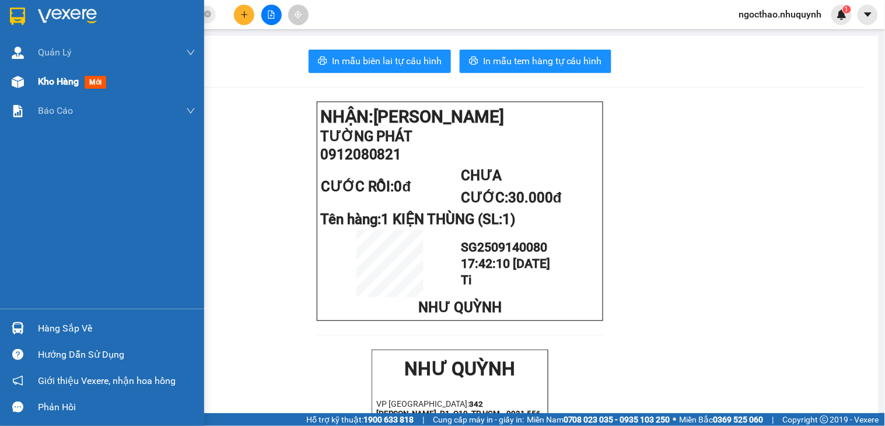
click at [90, 80] on span "mới" at bounding box center [96, 82] width 22 height 13
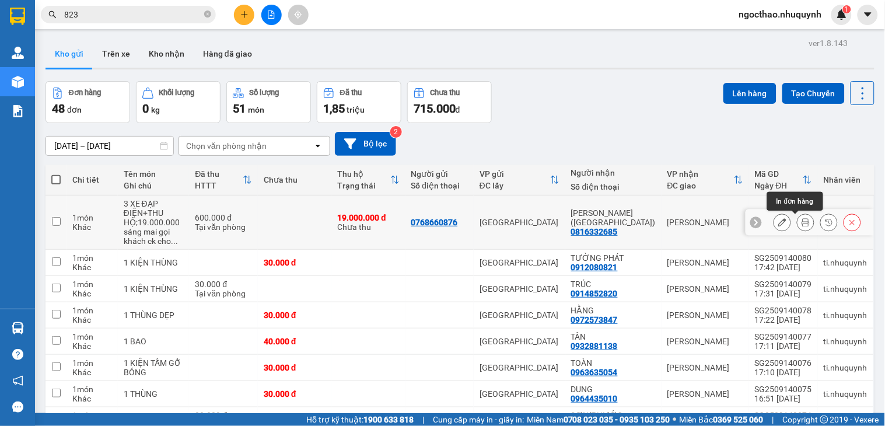
click at [801, 222] on icon at bounding box center [805, 222] width 8 height 8
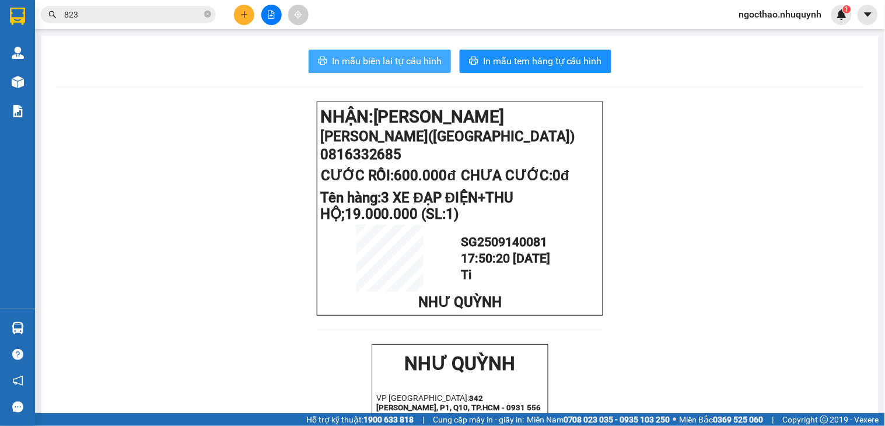
drag, startPoint x: 391, startPoint y: 62, endPoint x: 611, endPoint y: 158, distance: 240.3
click at [392, 65] on span "In mẫu biên lai tự cấu hình" at bounding box center [387, 61] width 110 height 15
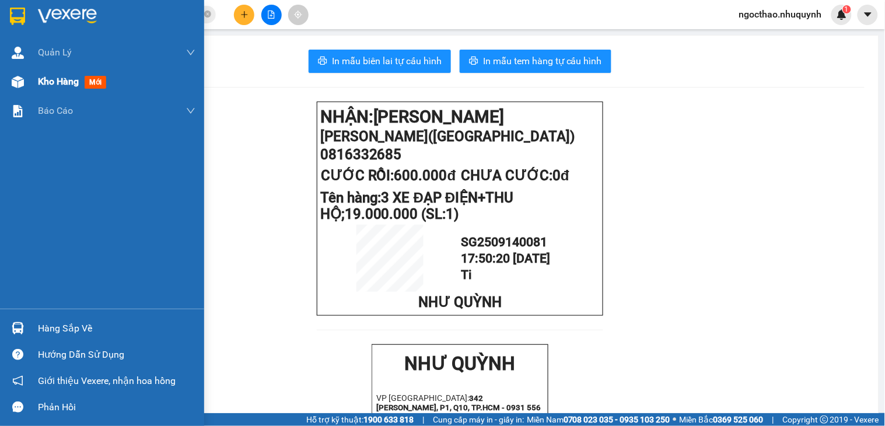
click at [54, 80] on span "Kho hàng" at bounding box center [58, 81] width 41 height 11
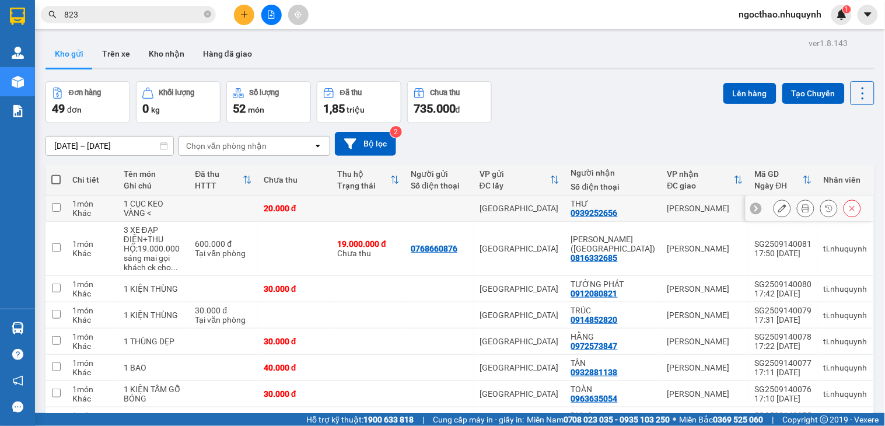
click at [820, 206] on div at bounding box center [828, 207] width 17 height 17
click at [801, 206] on div at bounding box center [805, 207] width 17 height 17
click at [801, 206] on icon at bounding box center [805, 208] width 8 height 8
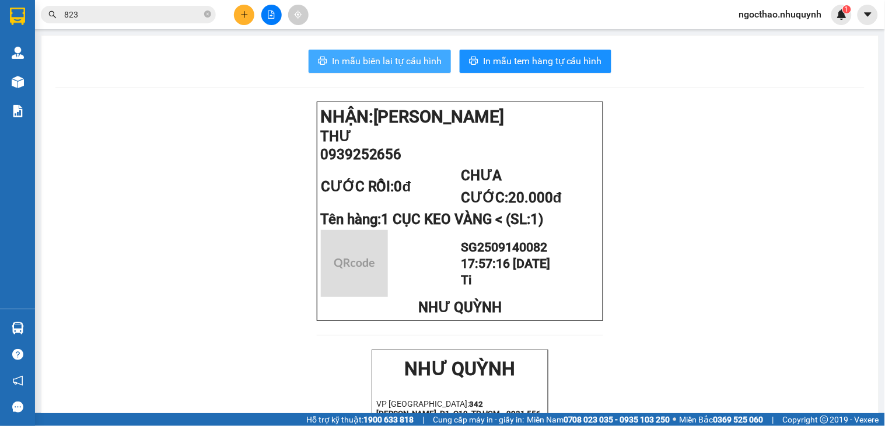
click at [337, 68] on span "In mẫu biên lai tự cấu hình" at bounding box center [387, 61] width 110 height 15
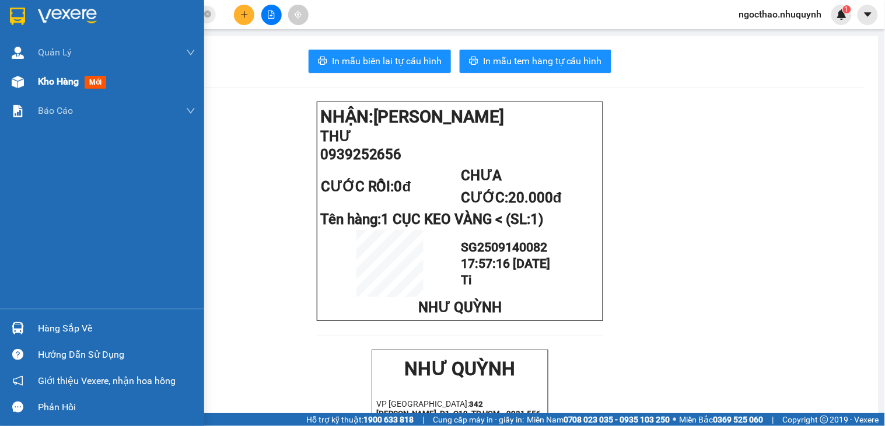
click at [39, 77] on span "Kho hàng" at bounding box center [58, 81] width 41 height 11
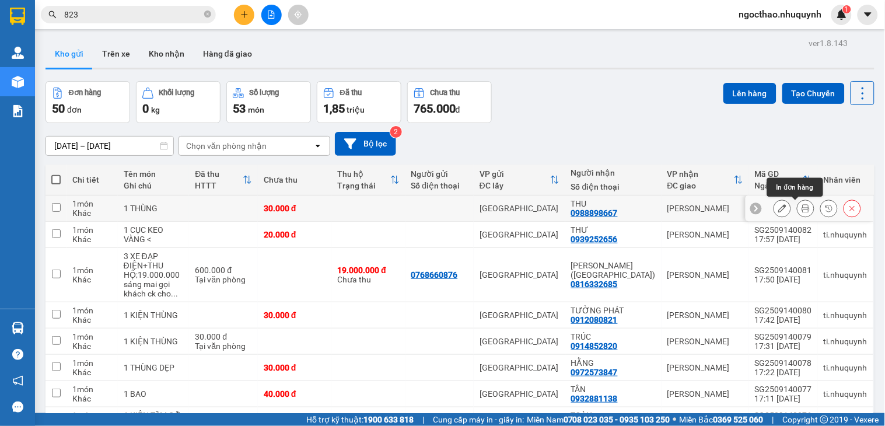
click at [801, 208] on icon at bounding box center [805, 208] width 8 height 8
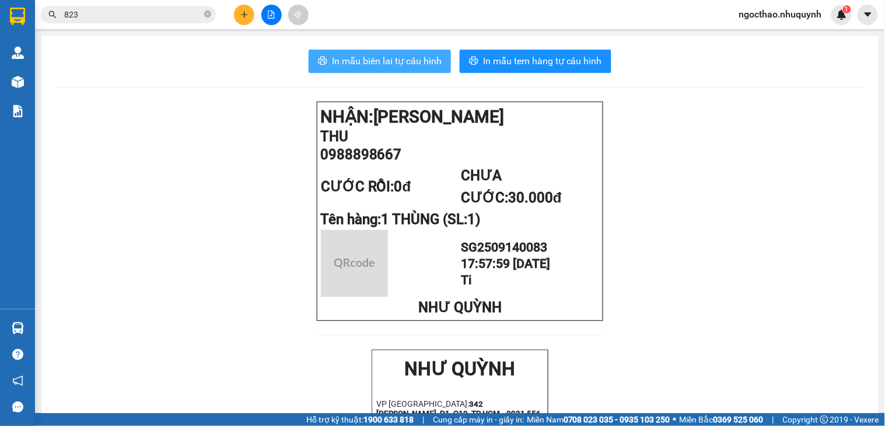
click at [394, 61] on span "In mẫu biên lai tự cấu hình" at bounding box center [387, 61] width 110 height 15
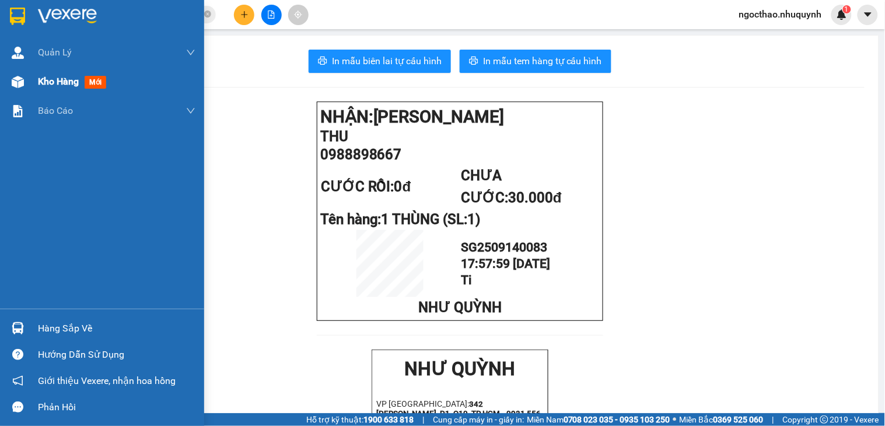
click at [38, 79] on span "Kho hàng" at bounding box center [58, 81] width 41 height 11
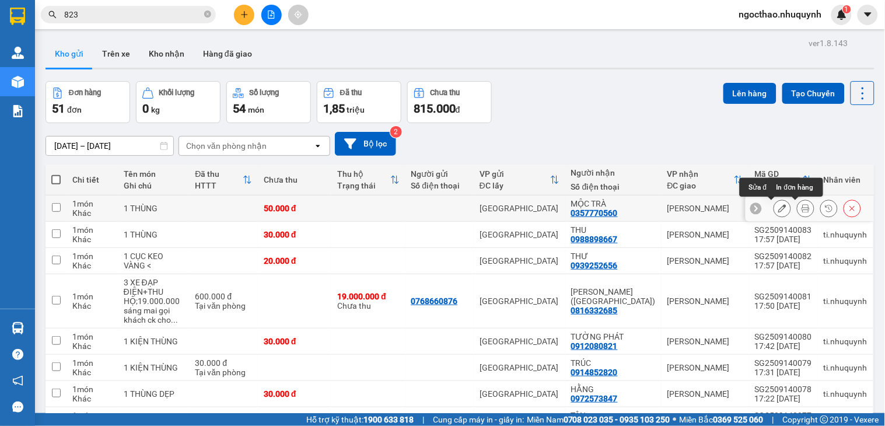
click at [801, 207] on icon at bounding box center [805, 208] width 8 height 8
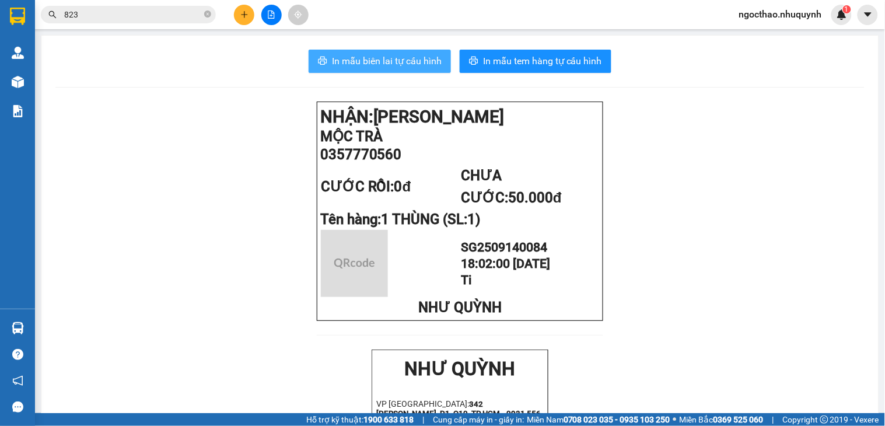
click at [435, 66] on span "In mẫu biên lai tự cấu hình" at bounding box center [387, 61] width 110 height 15
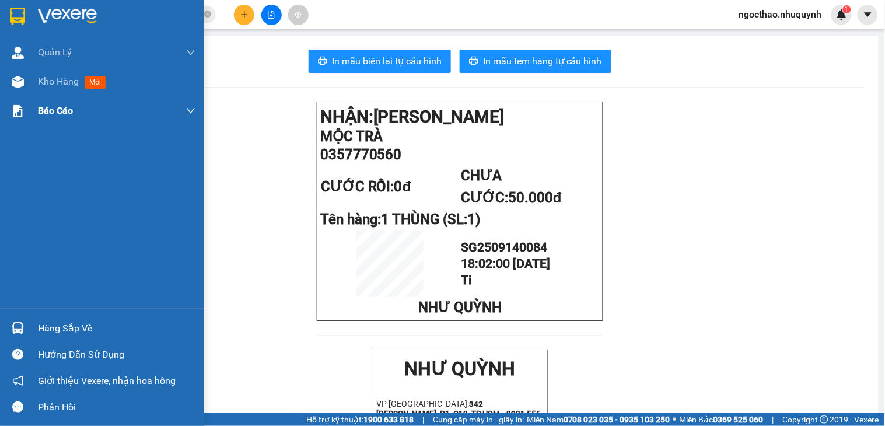
drag, startPoint x: 57, startPoint y: 73, endPoint x: 50, endPoint y: 120, distance: 46.7
click at [51, 136] on div "Quản [PERSON_NAME] lý khách hàng Quản lý khách hàng mới Kho hàng mới Báo cáo Bá…" at bounding box center [102, 173] width 204 height 271
click at [60, 85] on span "Kho hàng" at bounding box center [58, 81] width 41 height 11
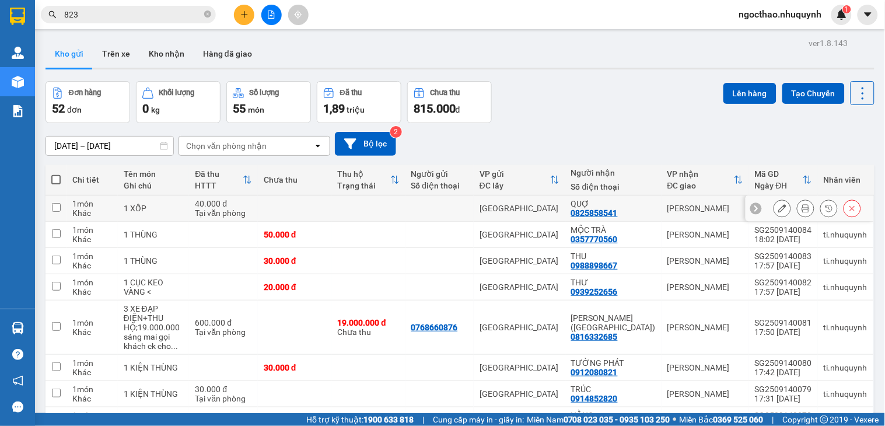
click at [797, 208] on button at bounding box center [805, 208] width 16 height 20
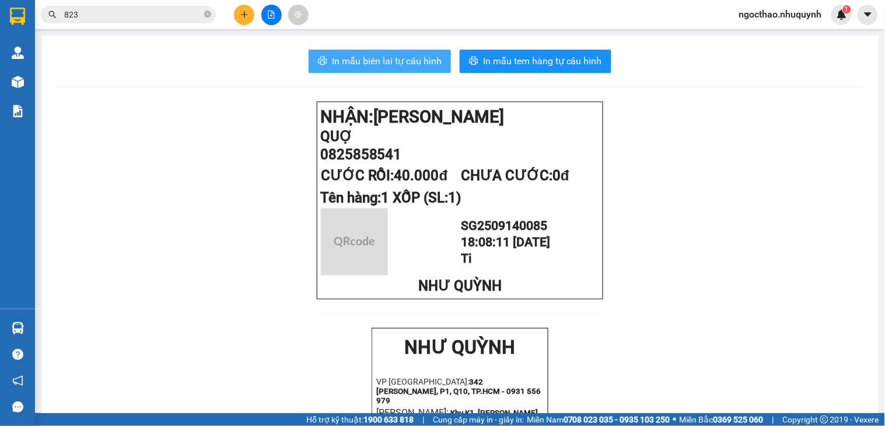
click at [394, 71] on button "In mẫu biên lai tự cấu hình" at bounding box center [379, 61] width 142 height 23
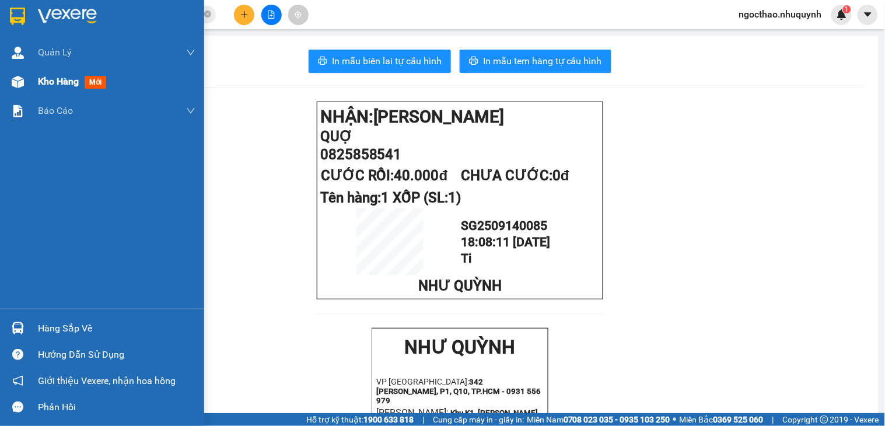
click at [54, 85] on span "Kho hàng" at bounding box center [58, 81] width 41 height 11
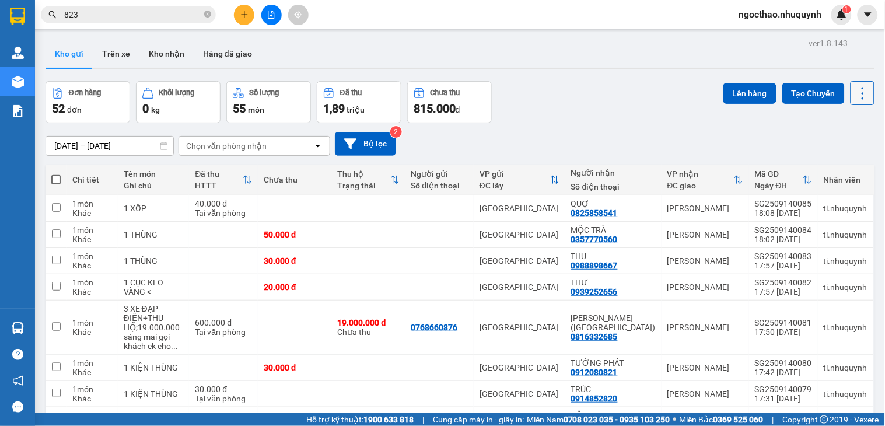
click at [854, 90] on icon at bounding box center [862, 93] width 16 height 16
click at [836, 167] on span "Làm mới" at bounding box center [835, 167] width 32 height 12
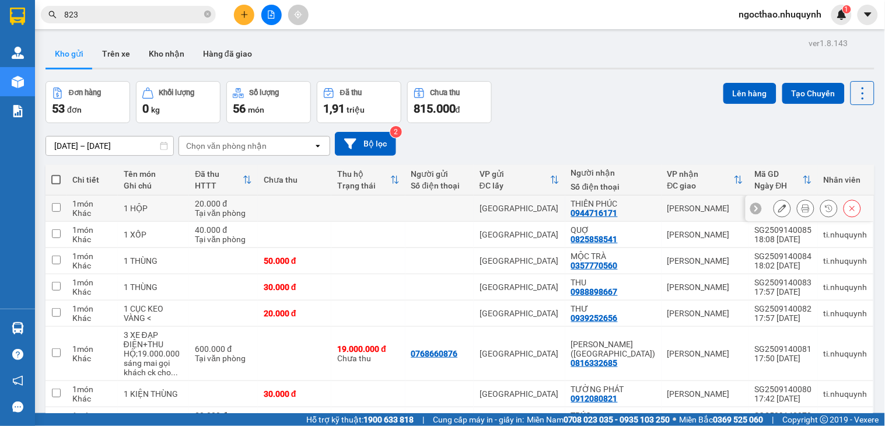
click at [800, 208] on button at bounding box center [805, 208] width 16 height 20
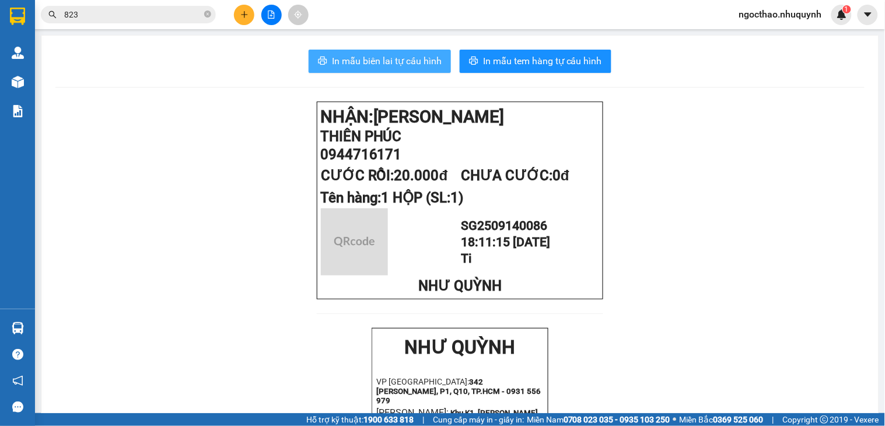
click at [415, 61] on span "In mẫu biên lai tự cấu hình" at bounding box center [387, 61] width 110 height 15
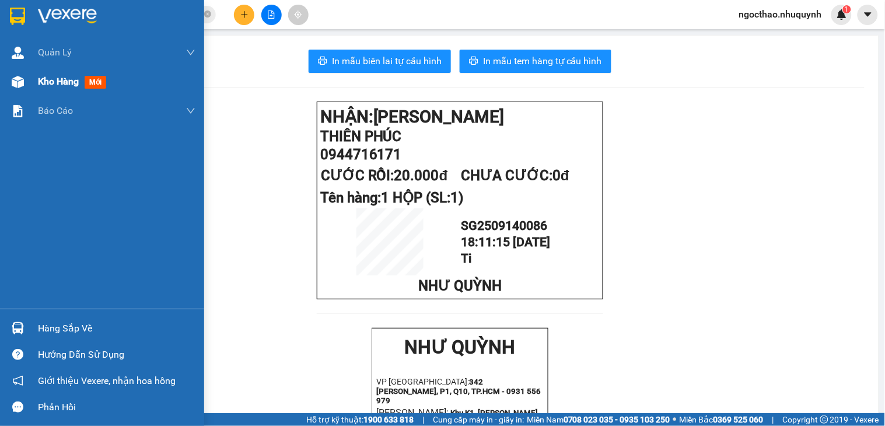
click at [73, 82] on span "Kho hàng" at bounding box center [58, 81] width 41 height 11
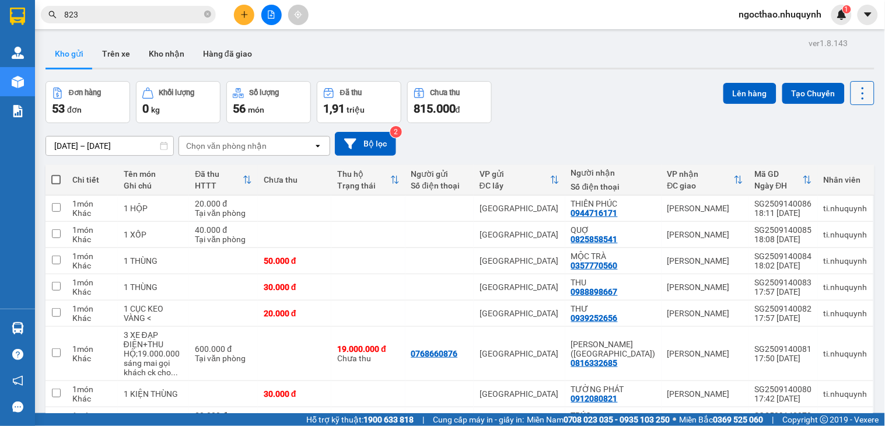
click at [850, 90] on button at bounding box center [862, 93] width 24 height 24
click at [827, 171] on span "Làm mới" at bounding box center [835, 167] width 32 height 12
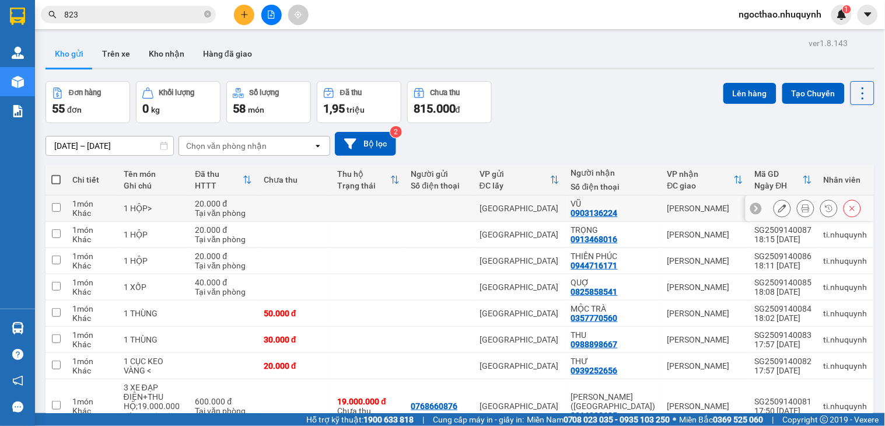
click at [797, 213] on button at bounding box center [805, 208] width 16 height 20
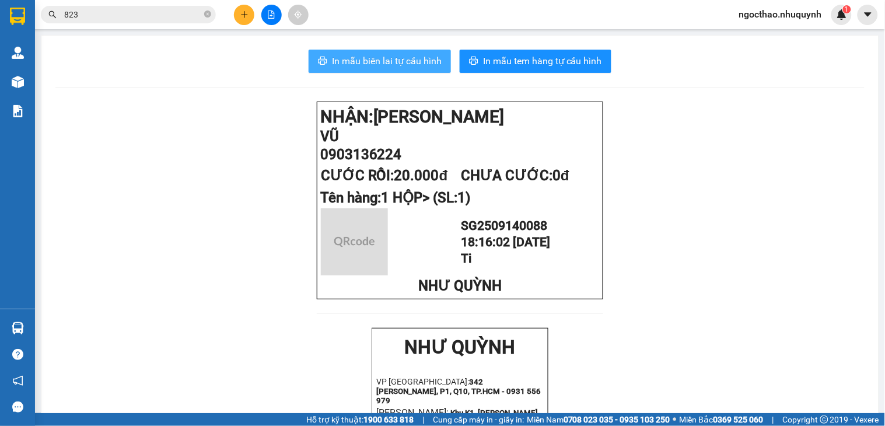
click at [318, 60] on icon "printer" at bounding box center [322, 61] width 9 height 8
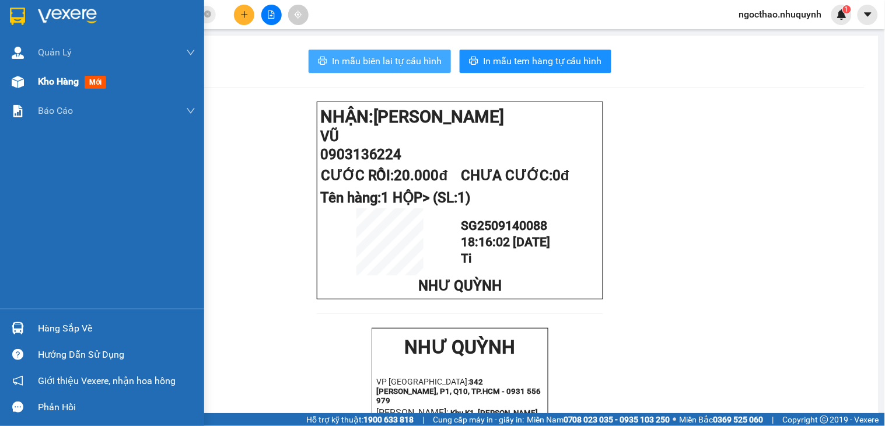
click at [40, 74] on div "Kho hàng mới" at bounding box center [74, 81] width 73 height 15
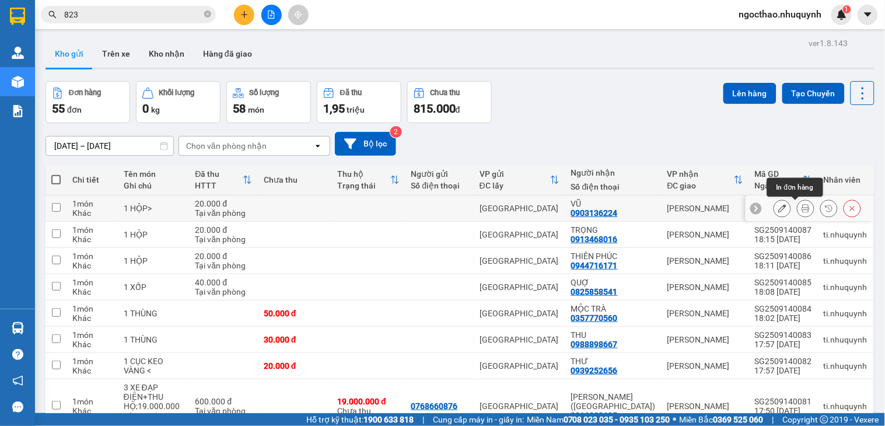
click at [797, 202] on button at bounding box center [805, 208] width 16 height 20
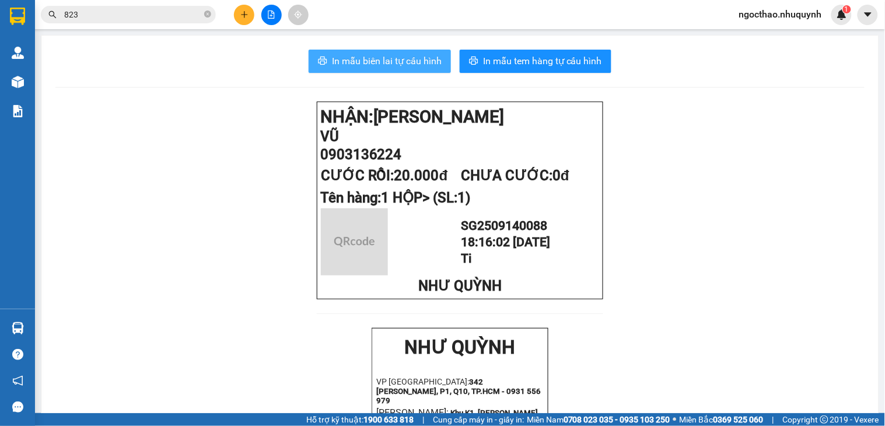
click at [411, 59] on span "In mẫu biên lai tự cấu hình" at bounding box center [387, 61] width 110 height 15
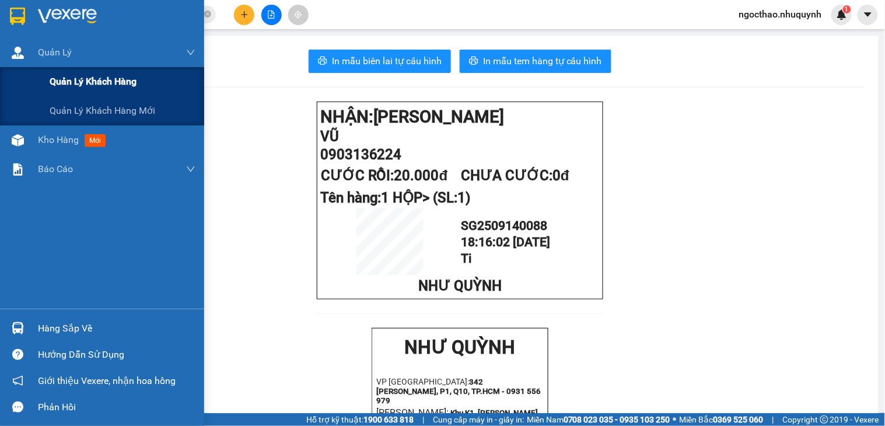
drag, startPoint x: 40, startPoint y: 61, endPoint x: 54, endPoint y: 79, distance: 22.9
click at [41, 61] on div "Quản Lý" at bounding box center [116, 52] width 157 height 29
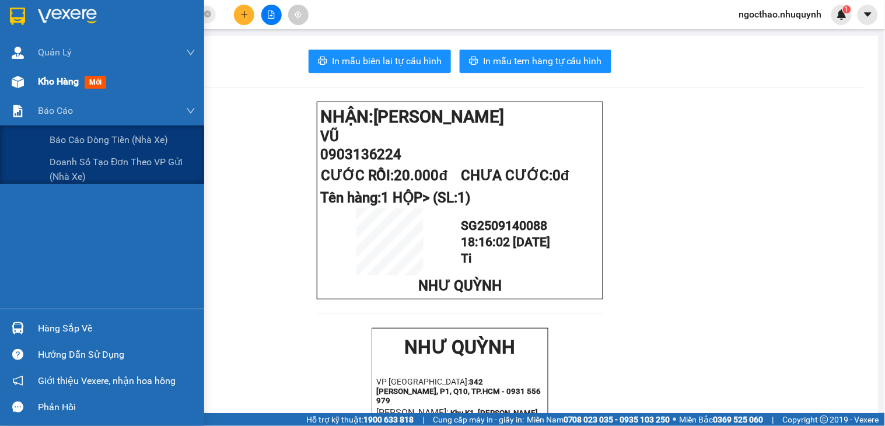
click at [43, 91] on div "Kho hàng mới" at bounding box center [116, 81] width 157 height 29
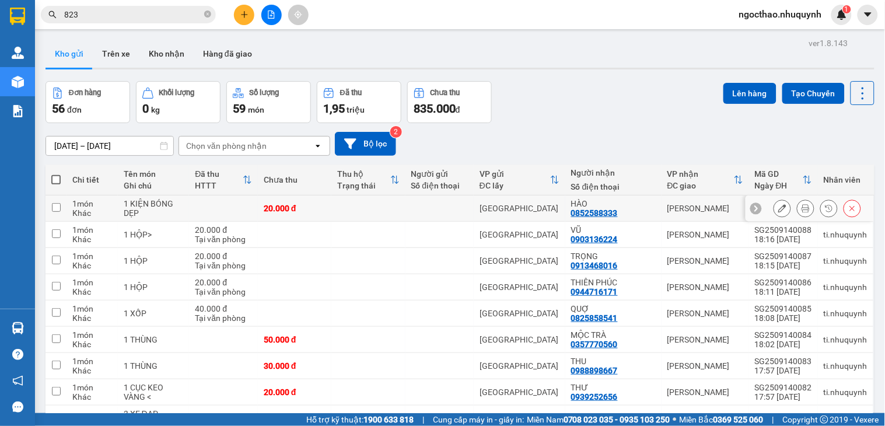
click at [801, 209] on icon at bounding box center [805, 208] width 8 height 8
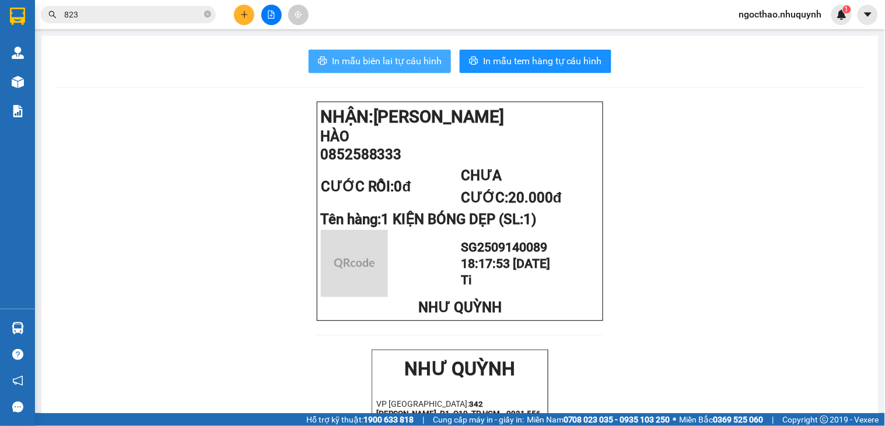
click at [353, 68] on span "In mẫu biên lai tự cấu hình" at bounding box center [387, 61] width 110 height 15
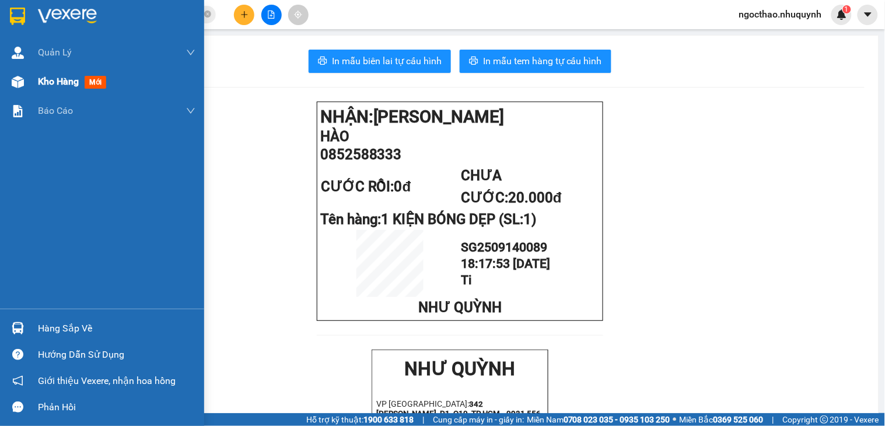
click at [54, 87] on span "Kho hàng" at bounding box center [58, 81] width 41 height 11
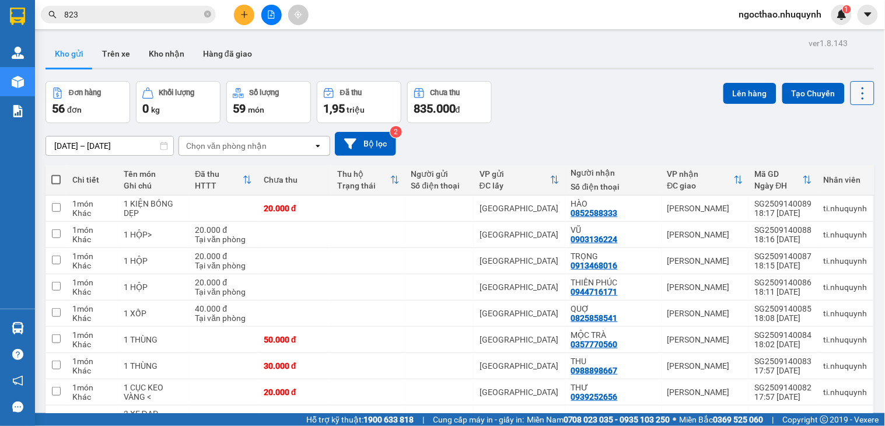
click at [854, 85] on icon at bounding box center [862, 93] width 16 height 16
click at [833, 164] on span "Làm mới" at bounding box center [835, 167] width 32 height 12
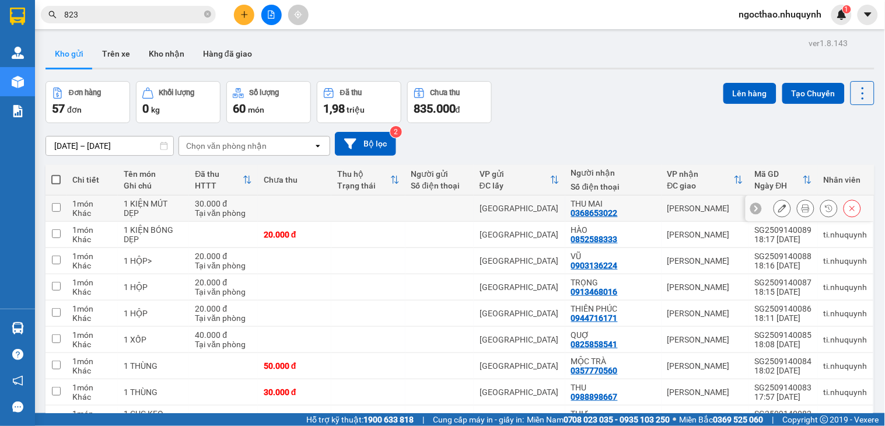
click at [801, 212] on icon at bounding box center [805, 208] width 8 height 8
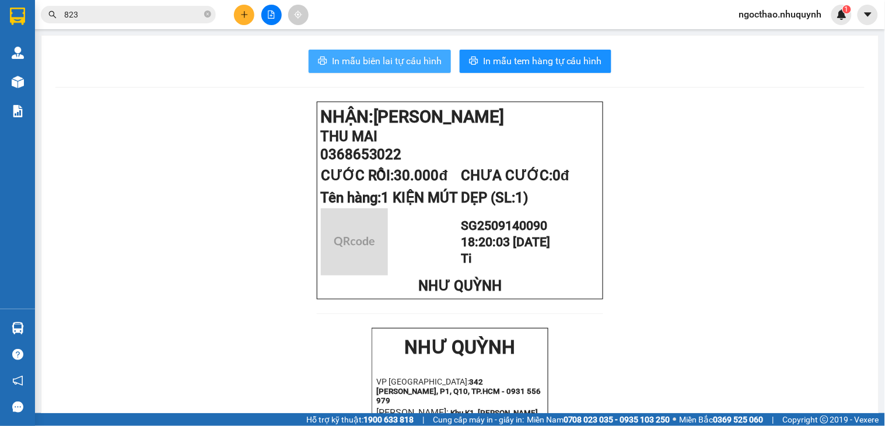
click at [381, 62] on span "In mẫu biên lai tự cấu hình" at bounding box center [387, 61] width 110 height 15
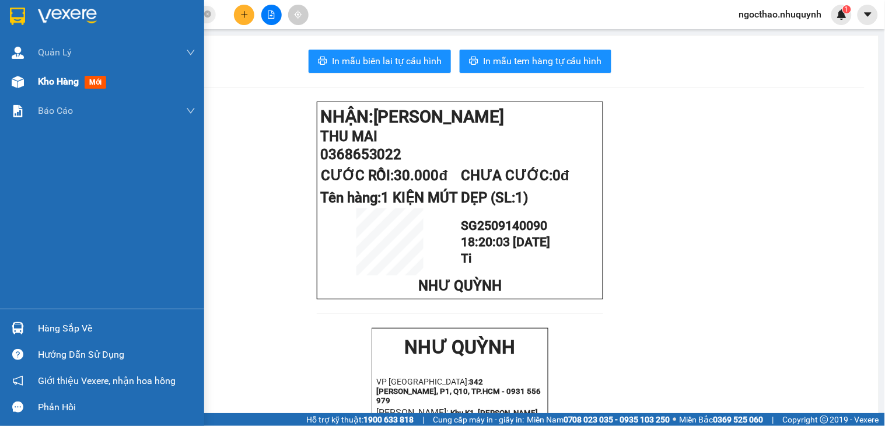
click at [33, 92] on div "Kho hàng mới" at bounding box center [102, 81] width 204 height 29
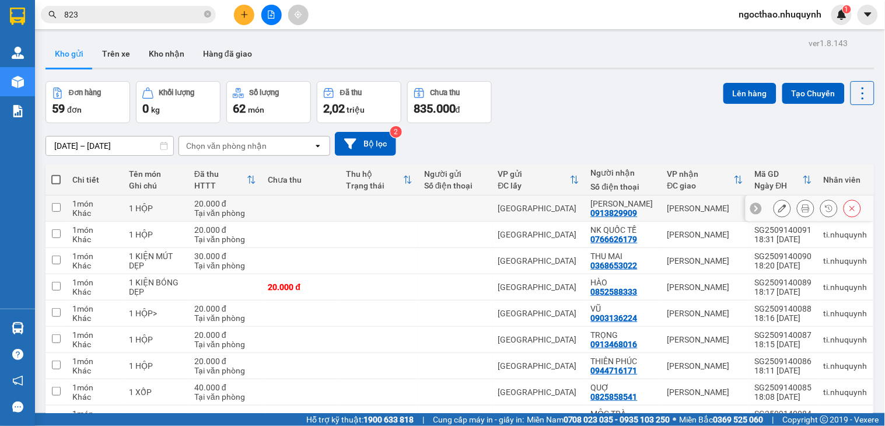
click at [801, 207] on icon at bounding box center [805, 208] width 8 height 8
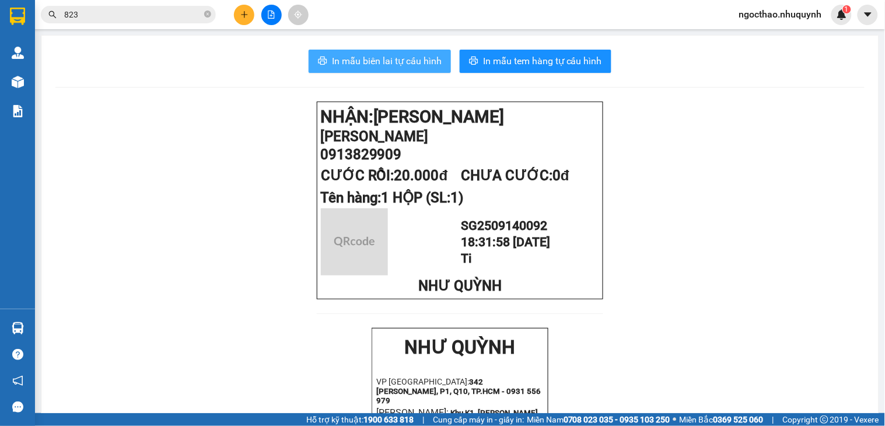
click at [412, 63] on span "In mẫu biên lai tự cấu hình" at bounding box center [387, 61] width 110 height 15
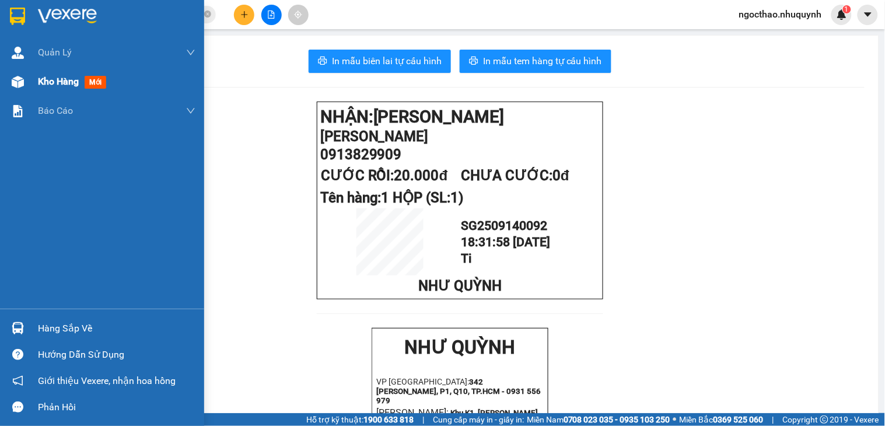
click at [36, 80] on div "Kho hàng mới" at bounding box center [102, 81] width 204 height 29
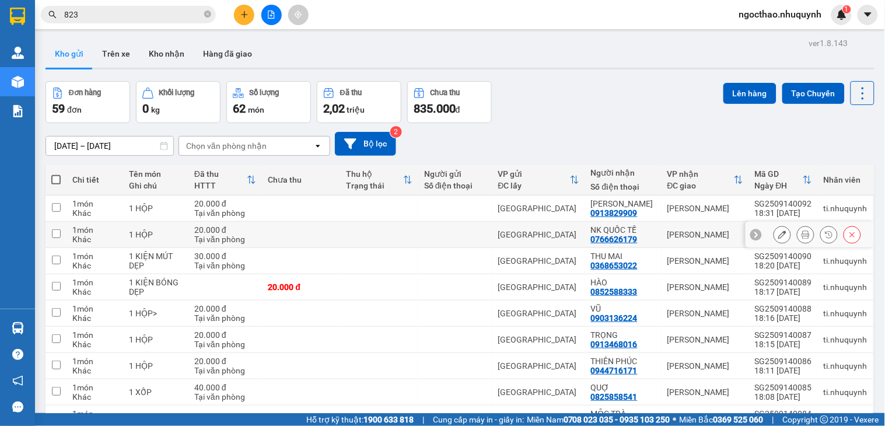
click at [802, 236] on div at bounding box center [805, 234] width 17 height 17
click at [799, 236] on button at bounding box center [805, 234] width 16 height 20
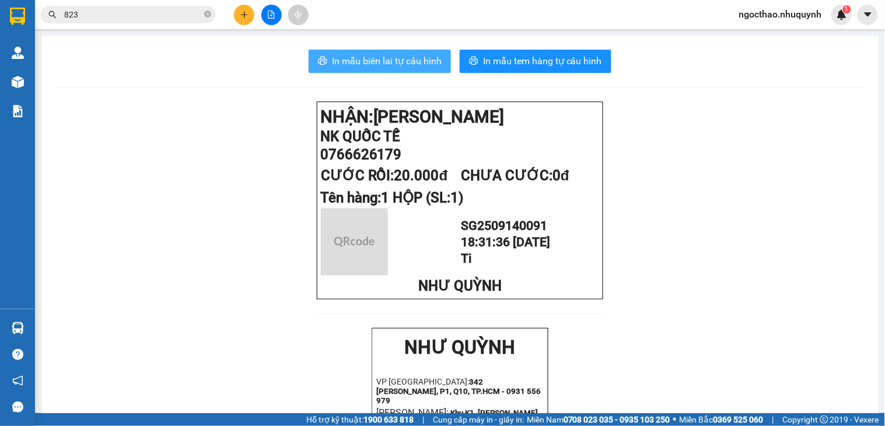
click at [391, 62] on span "In mẫu biên lai tự cấu hình" at bounding box center [387, 61] width 110 height 15
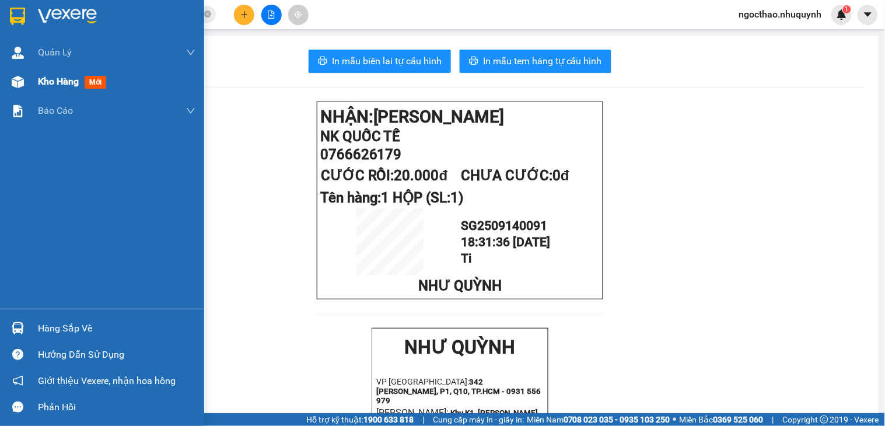
click at [33, 75] on div "Kho hàng mới" at bounding box center [102, 81] width 204 height 29
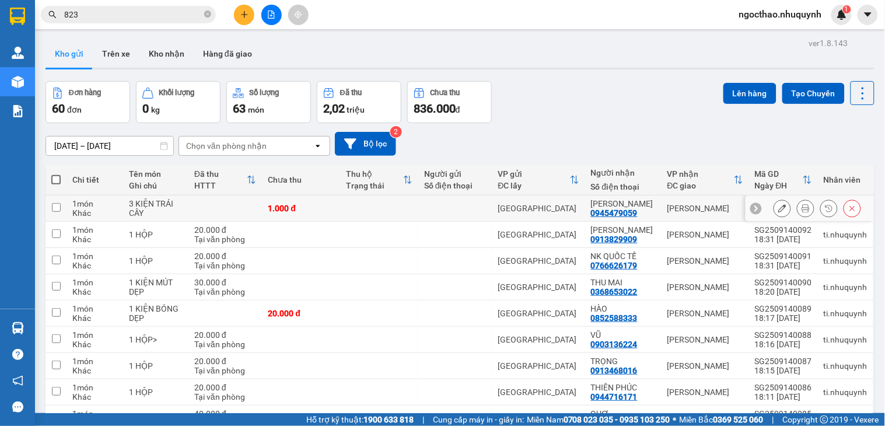
click at [801, 205] on icon at bounding box center [805, 208] width 8 height 8
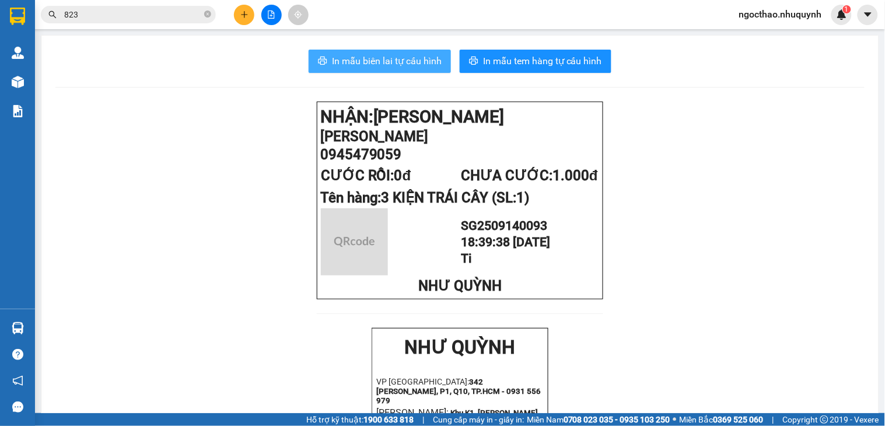
click at [364, 59] on span "In mẫu biên lai tự cấu hình" at bounding box center [387, 61] width 110 height 15
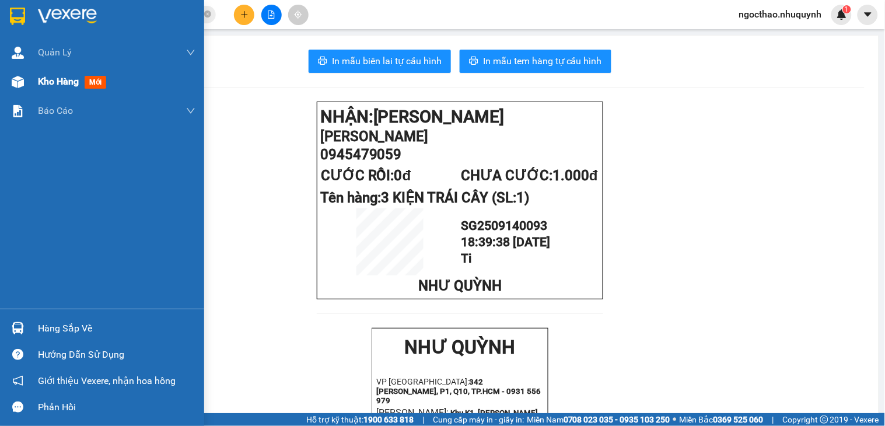
click at [55, 82] on span "Kho hàng" at bounding box center [58, 81] width 41 height 11
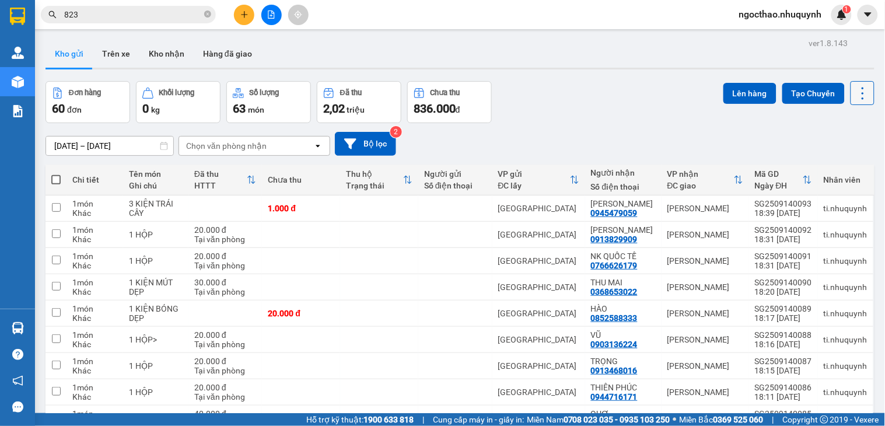
click at [854, 89] on icon at bounding box center [862, 93] width 16 height 16
click at [832, 167] on span "Làm mới" at bounding box center [835, 167] width 32 height 12
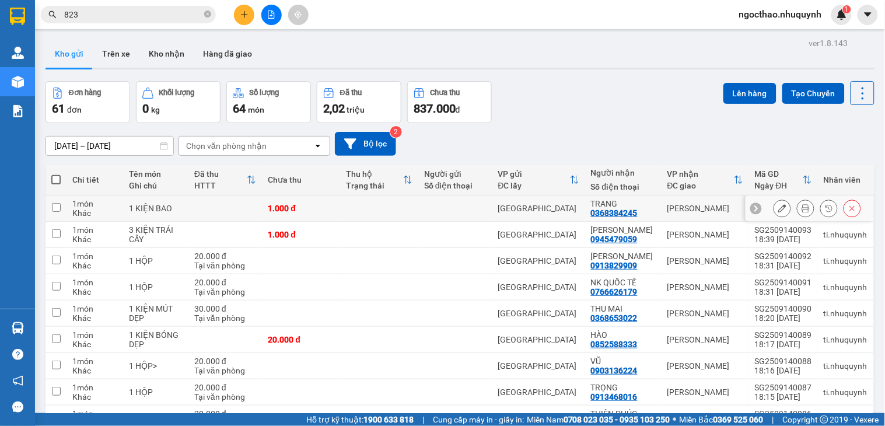
click at [801, 212] on icon at bounding box center [805, 208] width 8 height 8
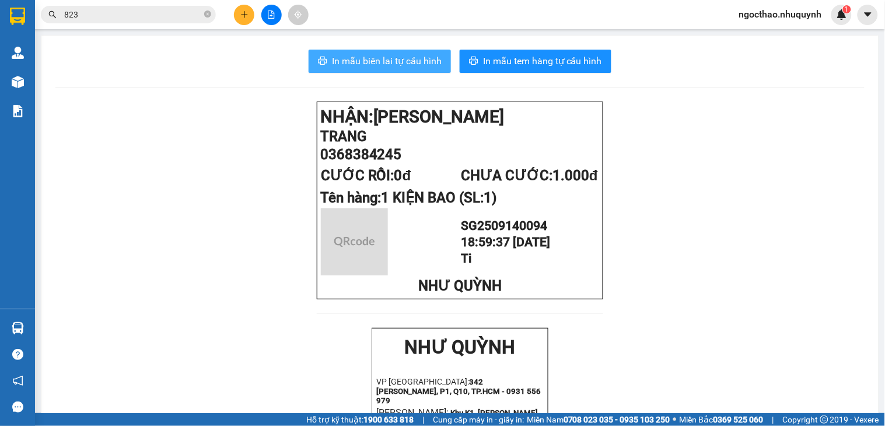
click at [392, 66] on span "In mẫu biên lai tự cấu hình" at bounding box center [387, 61] width 110 height 15
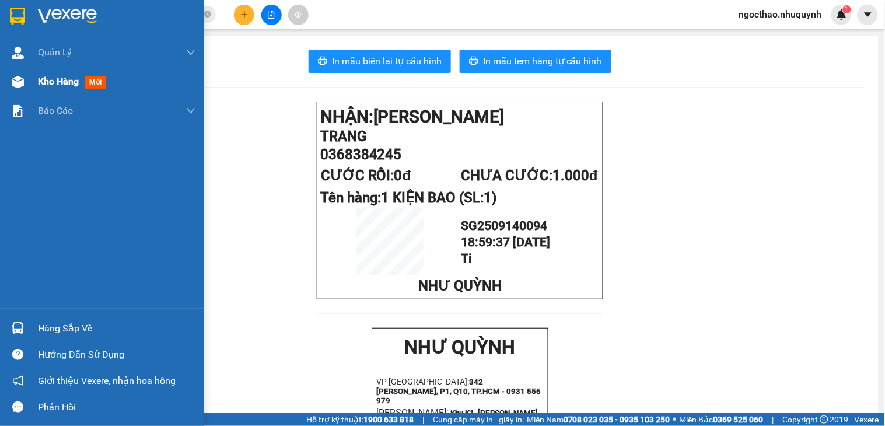
click at [22, 85] on img at bounding box center [18, 82] width 12 height 12
click at [48, 82] on span "Kho hàng" at bounding box center [58, 81] width 41 height 11
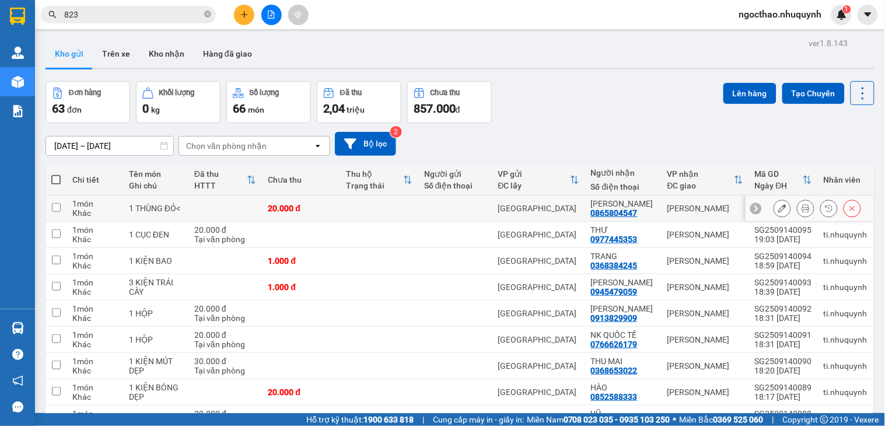
click at [797, 207] on button at bounding box center [805, 208] width 16 height 20
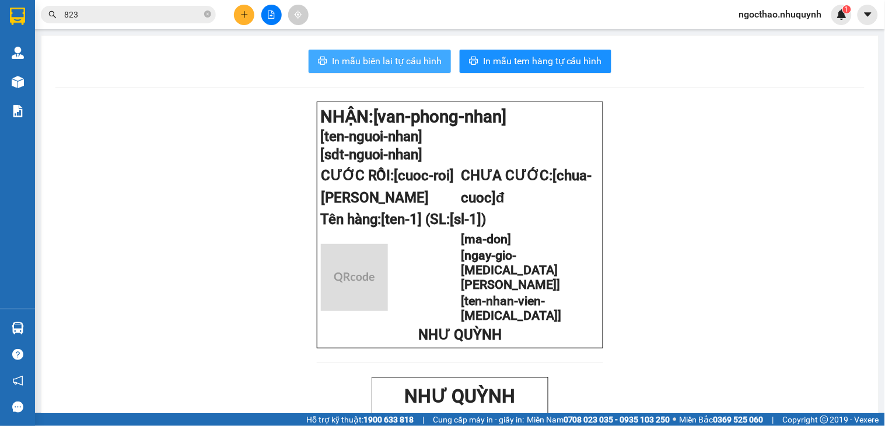
click at [418, 62] on span "In mẫu biên lai tự cấu hình" at bounding box center [387, 61] width 110 height 15
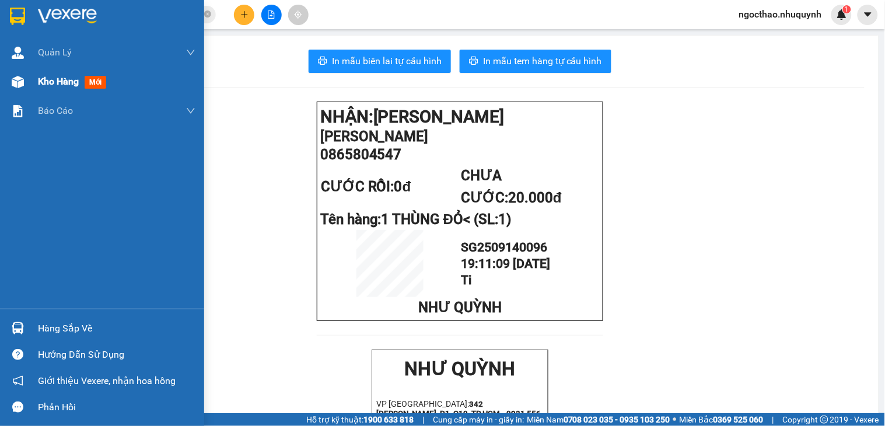
click at [43, 89] on div "Kho hàng mới" at bounding box center [74, 81] width 73 height 15
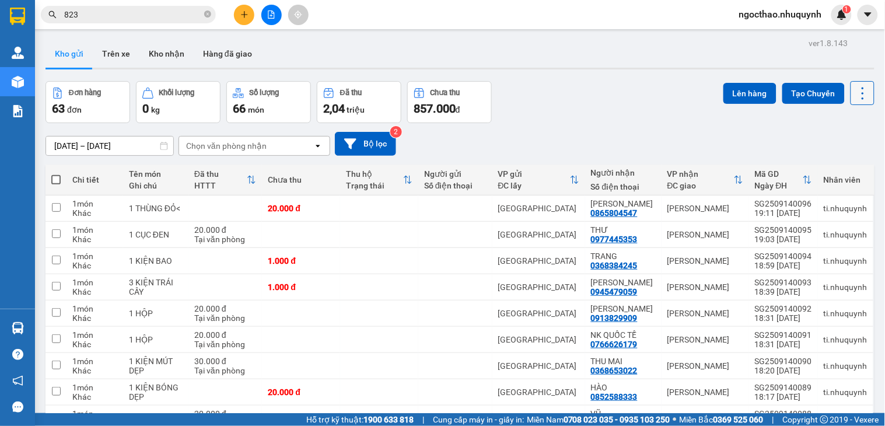
click at [859, 92] on button at bounding box center [862, 93] width 24 height 24
click at [854, 92] on icon at bounding box center [862, 93] width 16 height 16
click at [854, 94] on icon at bounding box center [862, 93] width 16 height 16
click at [828, 167] on span "Làm mới" at bounding box center [835, 167] width 32 height 12
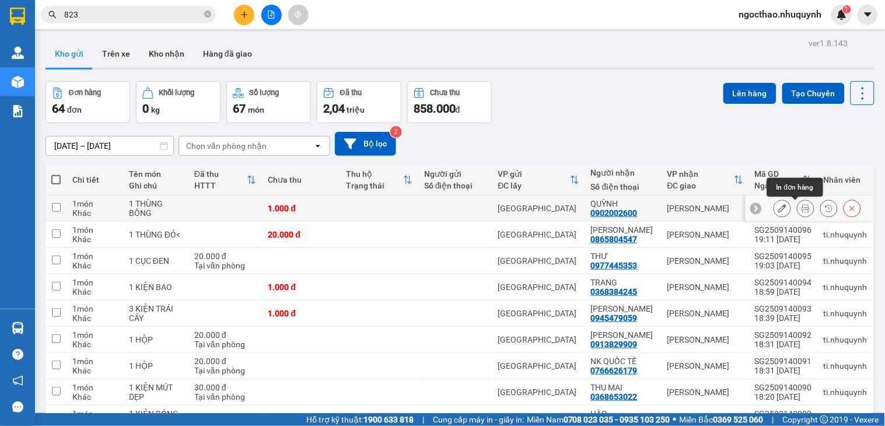
click at [801, 212] on icon at bounding box center [805, 208] width 8 height 8
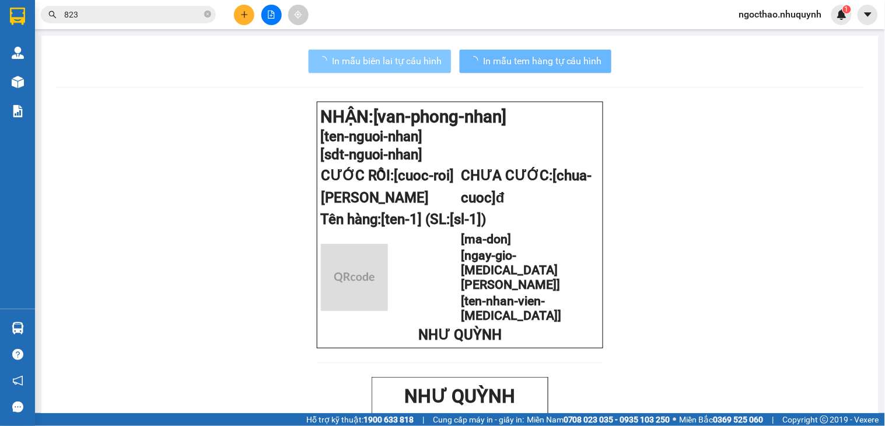
click at [345, 56] on span "In mẫu biên lai tự cấu hình" at bounding box center [387, 61] width 110 height 15
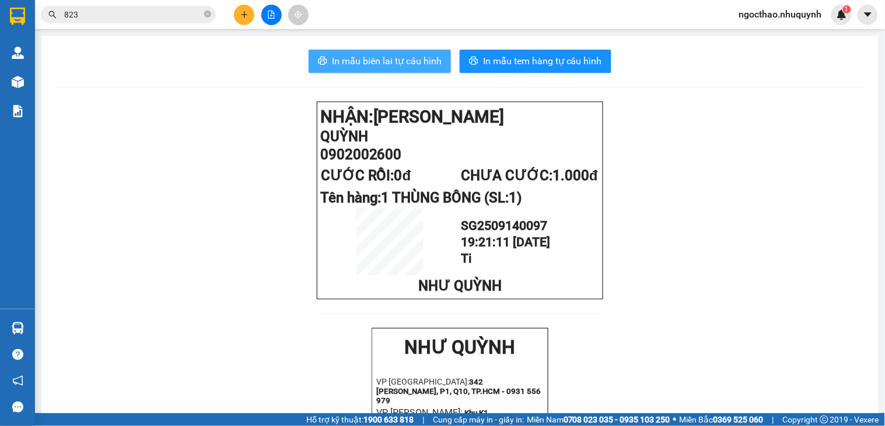
click at [400, 53] on button "In mẫu biên lai tự cấu hình" at bounding box center [379, 61] width 142 height 23
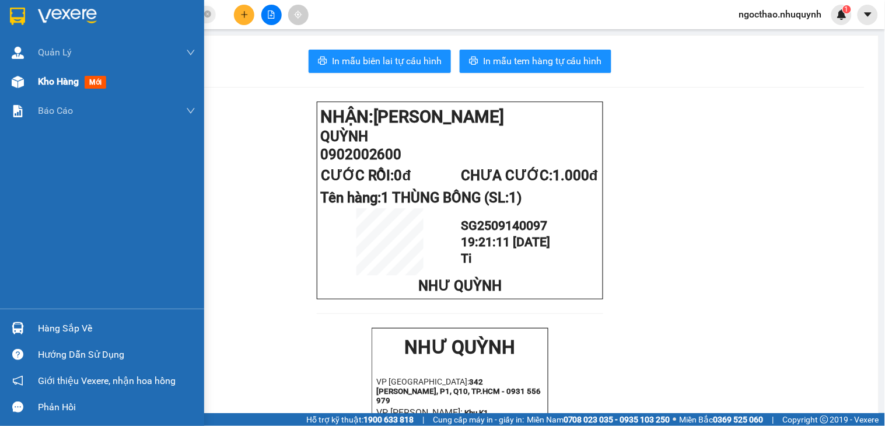
click at [22, 78] on img at bounding box center [18, 82] width 12 height 12
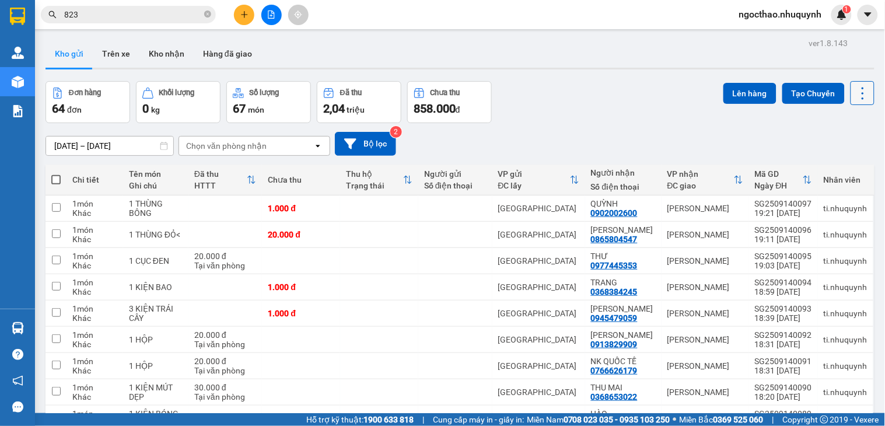
click at [854, 93] on icon at bounding box center [862, 93] width 16 height 16
click at [840, 166] on span "Làm mới" at bounding box center [835, 167] width 32 height 12
click at [854, 93] on icon at bounding box center [862, 93] width 16 height 16
click at [820, 168] on span "Làm mới" at bounding box center [835, 167] width 32 height 12
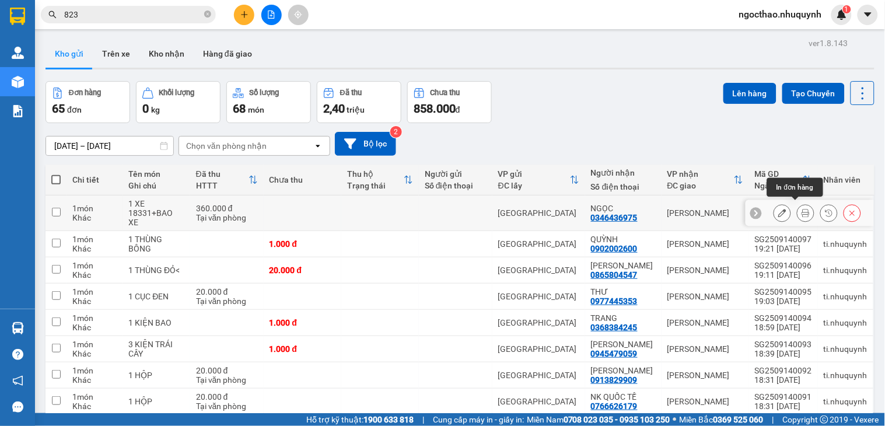
click at [801, 209] on icon at bounding box center [805, 213] width 8 height 8
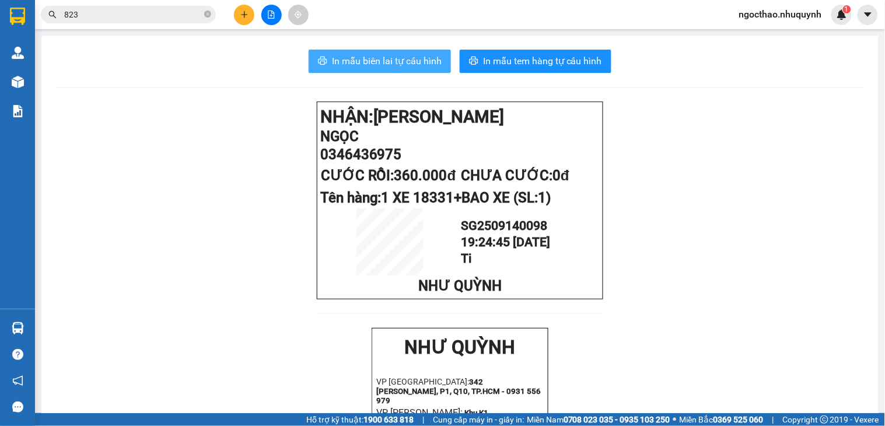
drag, startPoint x: 427, startPoint y: 66, endPoint x: 884, endPoint y: 202, distance: 477.1
click at [427, 66] on span "In mẫu biên lai tự cấu hình" at bounding box center [387, 61] width 110 height 15
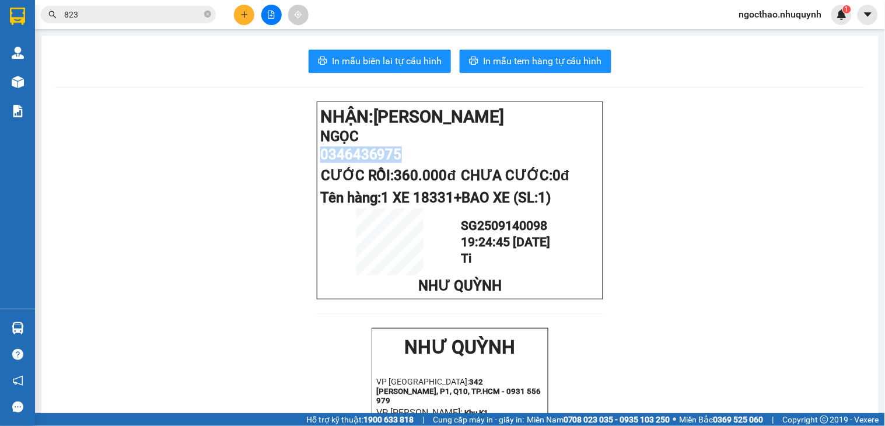
drag, startPoint x: 393, startPoint y: 162, endPoint x: 313, endPoint y: 160, distance: 79.9
click at [317, 162] on div "NHẬN: [PERSON_NAME] 0346436975 CƯỚC RỒI: 360.000đ CHƯA CƯỚC: 0đ Tên hàng: 1 XE …" at bounding box center [460, 200] width 286 height 198
copy span "0346436975"
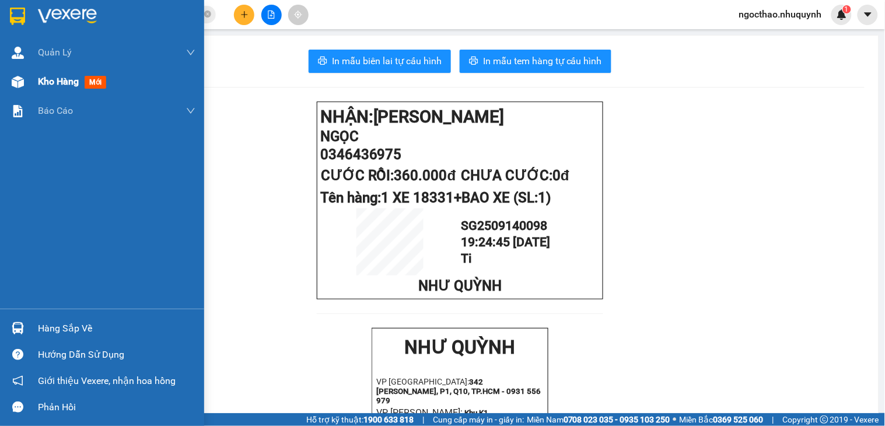
click at [30, 73] on div "Kho hàng mới" at bounding box center [102, 81] width 204 height 29
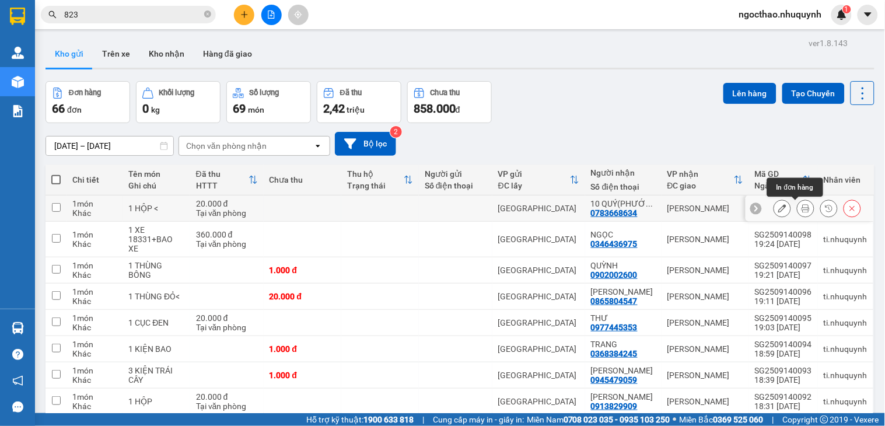
click at [801, 211] on icon at bounding box center [805, 208] width 8 height 8
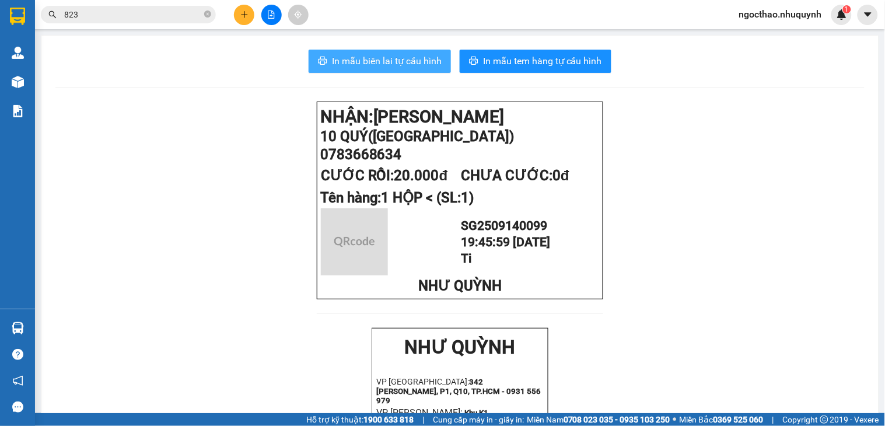
click at [418, 59] on span "In mẫu biên lai tự cấu hình" at bounding box center [387, 61] width 110 height 15
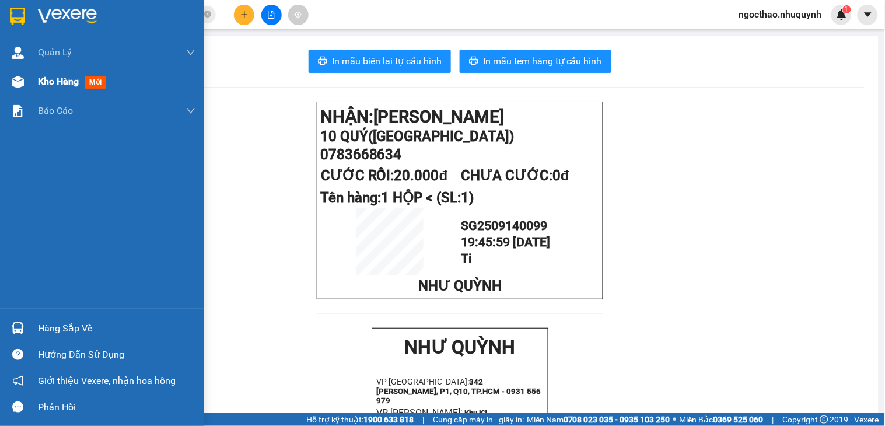
click at [44, 80] on span "Kho hàng" at bounding box center [58, 81] width 41 height 11
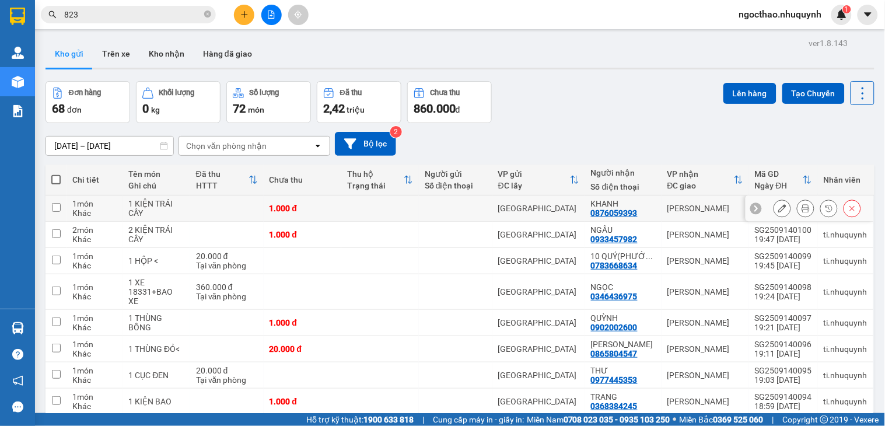
click at [800, 206] on button at bounding box center [805, 208] width 16 height 20
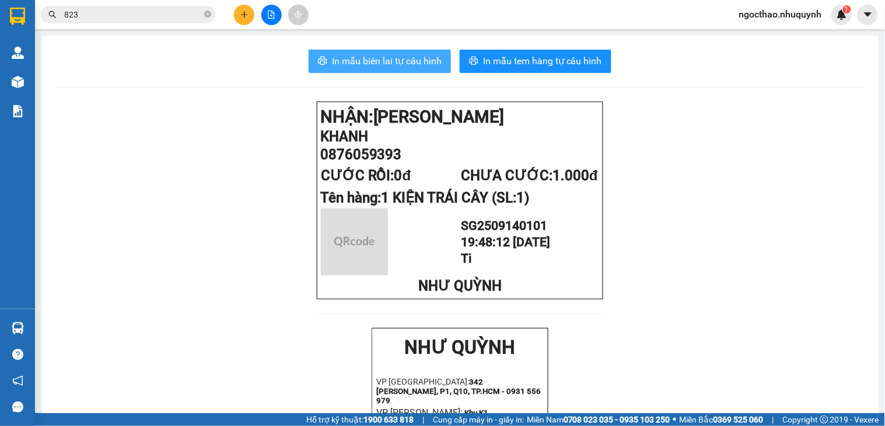
click at [368, 59] on span "In mẫu biên lai tự cấu hình" at bounding box center [387, 61] width 110 height 15
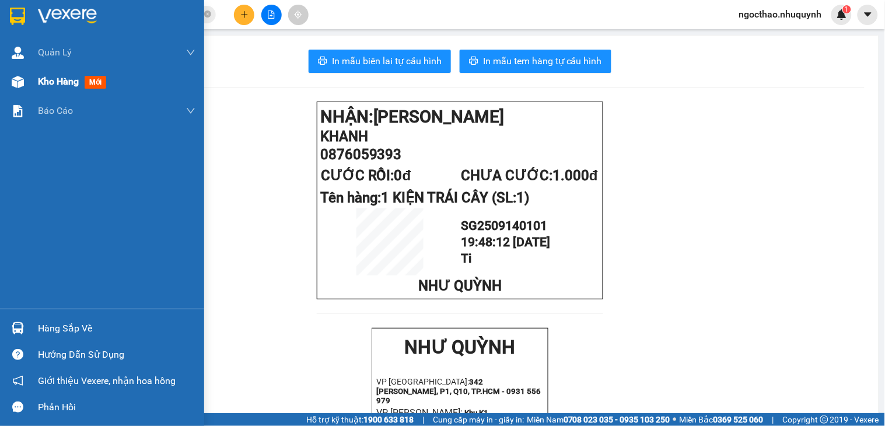
click at [58, 72] on div "Kho hàng mới" at bounding box center [116, 81] width 157 height 29
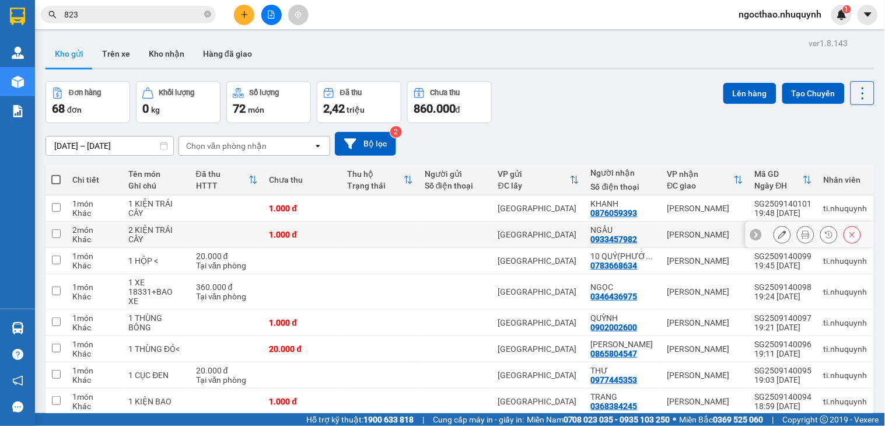
click at [801, 234] on icon at bounding box center [805, 234] width 8 height 8
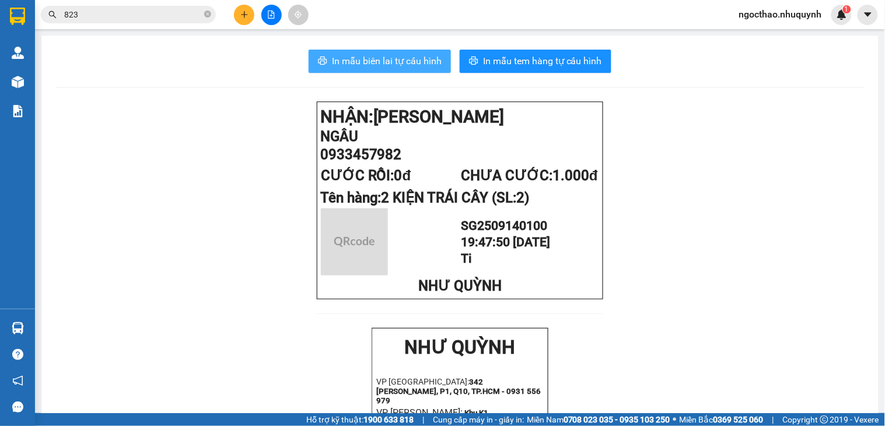
click at [410, 65] on span "In mẫu biên lai tự cấu hình" at bounding box center [387, 61] width 110 height 15
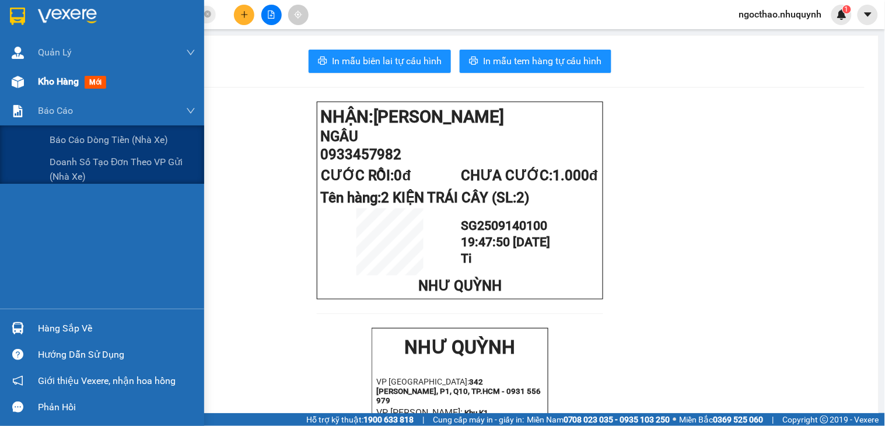
drag, startPoint x: 57, startPoint y: 99, endPoint x: 59, endPoint y: 90, distance: 9.1
click at [59, 92] on div "Quản [PERSON_NAME] lý khách hàng Quản lý khách hàng mới Kho hàng mới Báo cáo Bá…" at bounding box center [102, 173] width 204 height 271
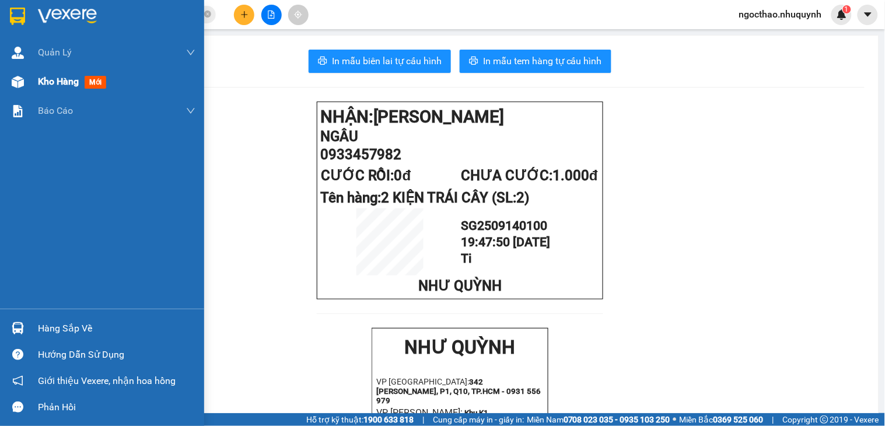
click at [60, 86] on span "Kho hàng" at bounding box center [58, 81] width 41 height 11
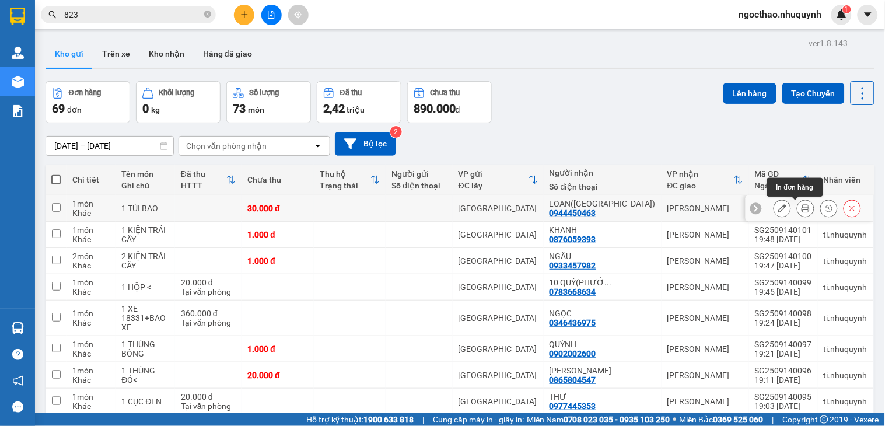
click at [801, 206] on icon at bounding box center [805, 208] width 8 height 8
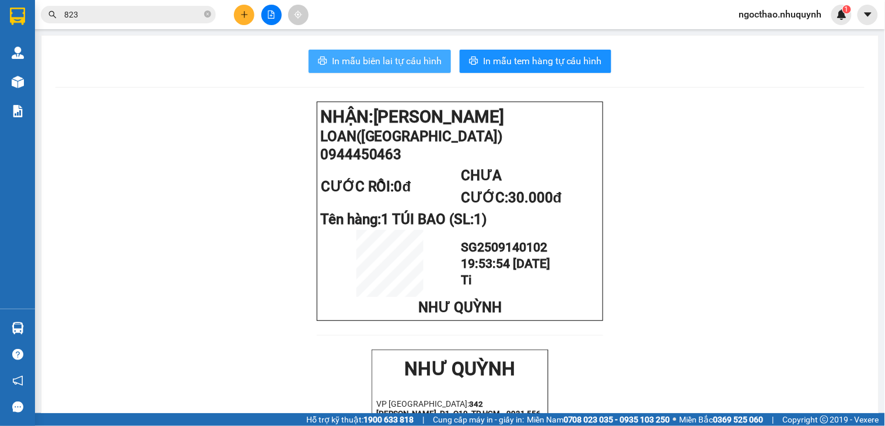
click at [332, 61] on span "In mẫu biên lai tự cấu hình" at bounding box center [387, 61] width 110 height 15
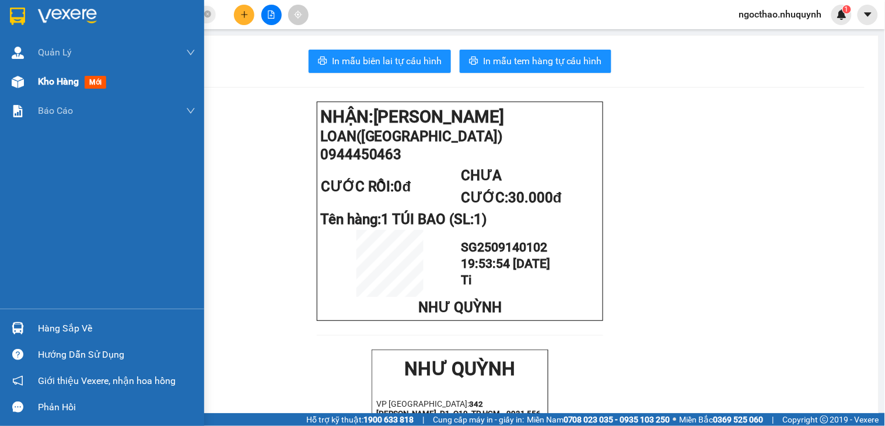
click at [68, 76] on span "Kho hàng" at bounding box center [58, 81] width 41 height 11
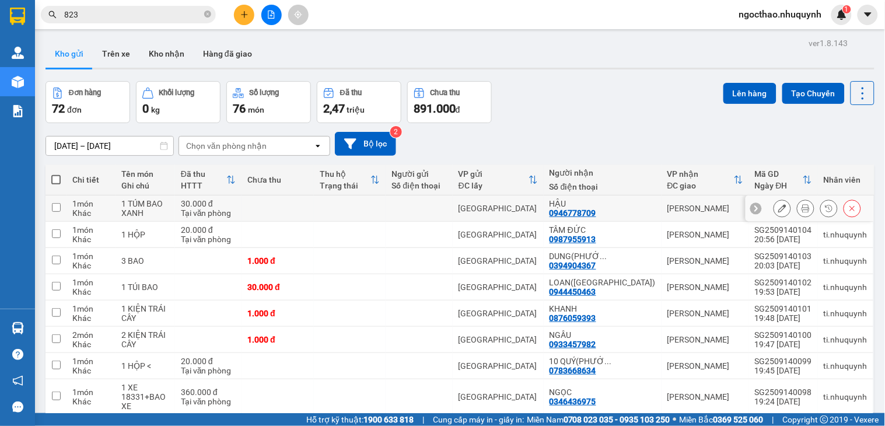
click at [801, 208] on icon at bounding box center [805, 208] width 8 height 8
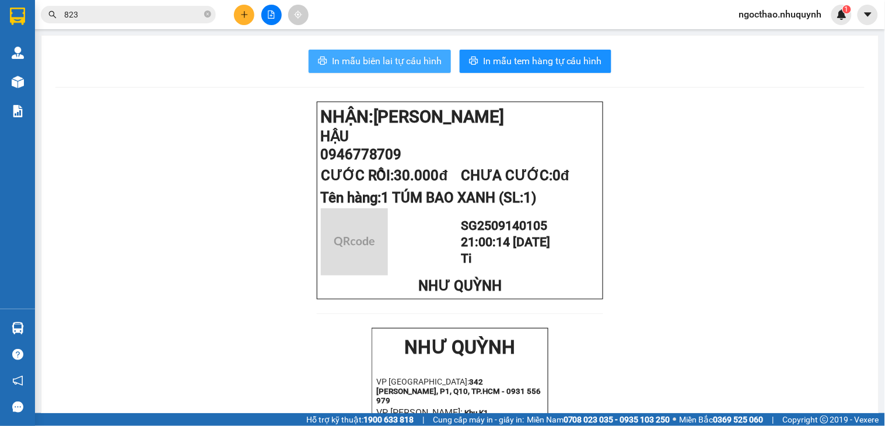
click at [375, 59] on span "In mẫu biên lai tự cấu hình" at bounding box center [387, 61] width 110 height 15
